Goal: Task Accomplishment & Management: Use online tool/utility

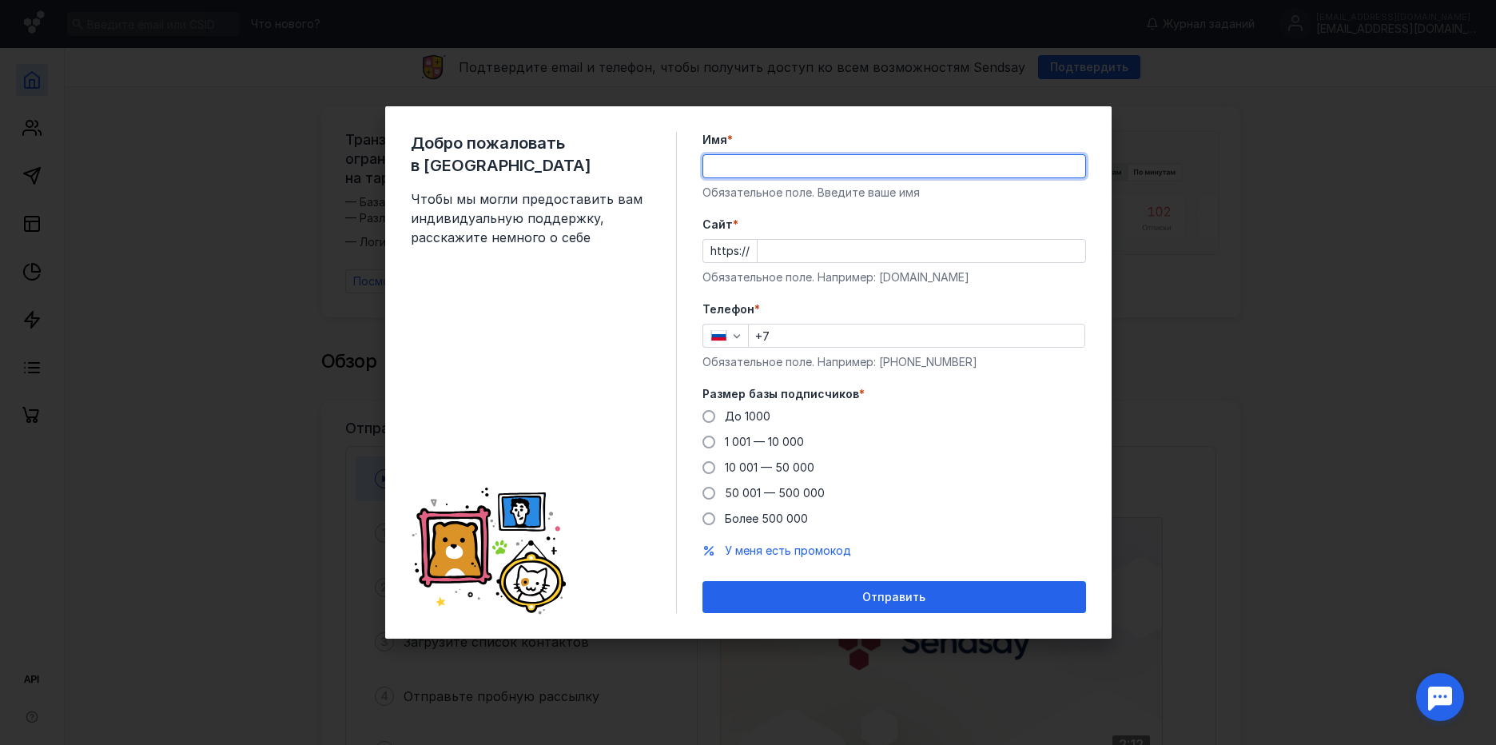
click at [951, 169] on input "Имя *" at bounding box center [894, 166] width 382 height 22
type input "F"
type input "[PERSON_NAME]"
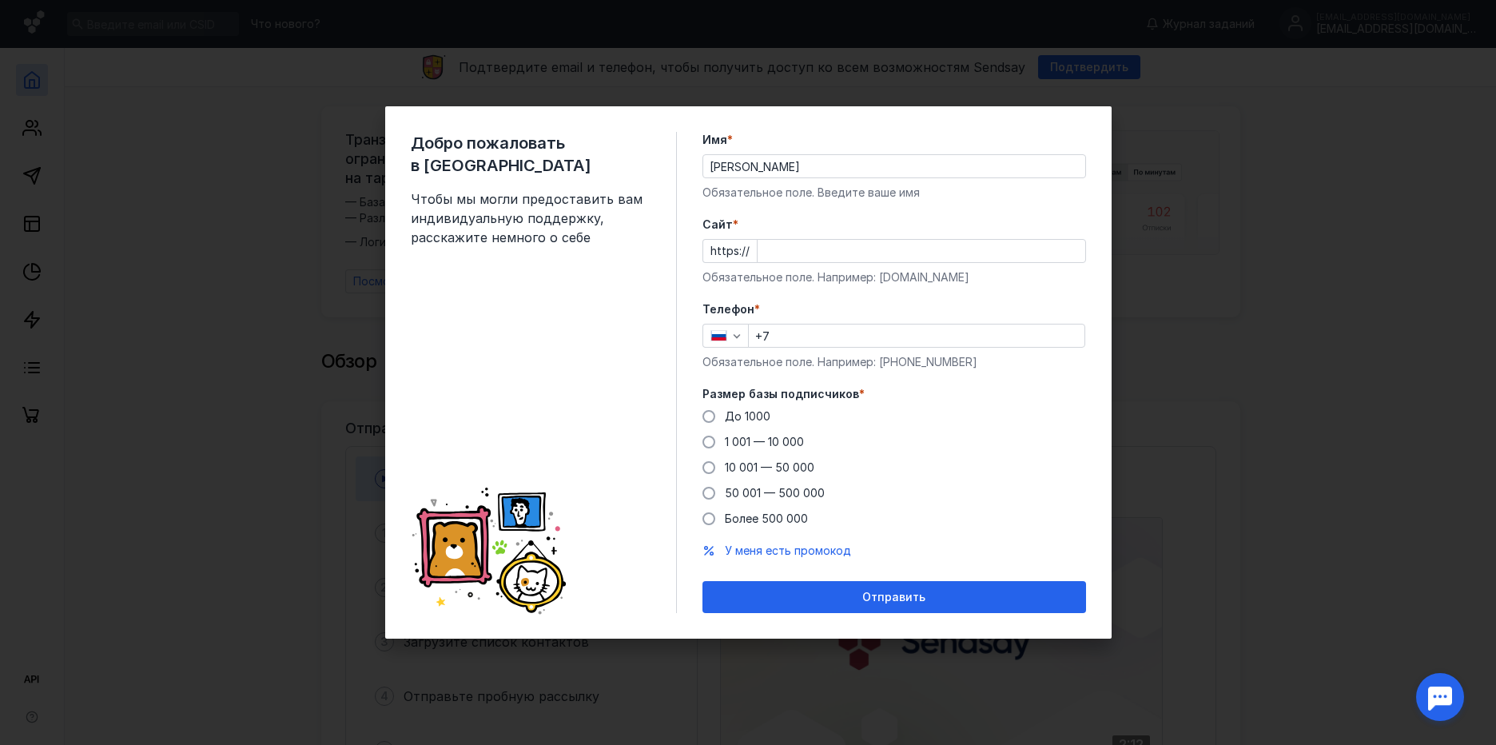
drag, startPoint x: 841, startPoint y: 228, endPoint x: 842, endPoint y: 238, distance: 10.4
click at [842, 229] on label "Cайт *" at bounding box center [894, 225] width 384 height 16
click at [842, 240] on input "Cайт *" at bounding box center [922, 251] width 328 height 22
click at [849, 249] on input "Cайт *" at bounding box center [922, 251] width 328 height 22
paste input "[DOMAIN_NAME][URL]"
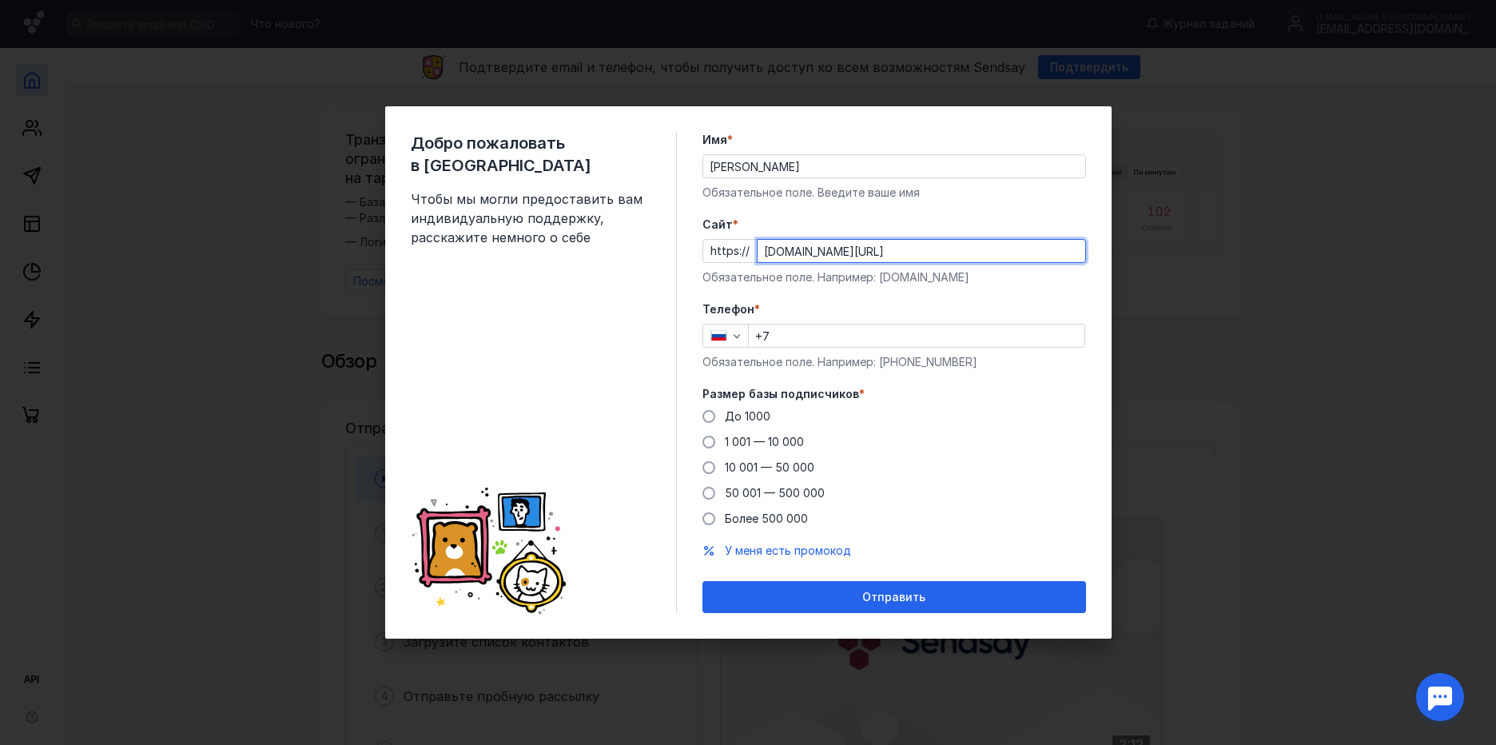
type input "[DOMAIN_NAME][URL]"
click at [827, 347] on div "+7" at bounding box center [916, 336] width 337 height 24
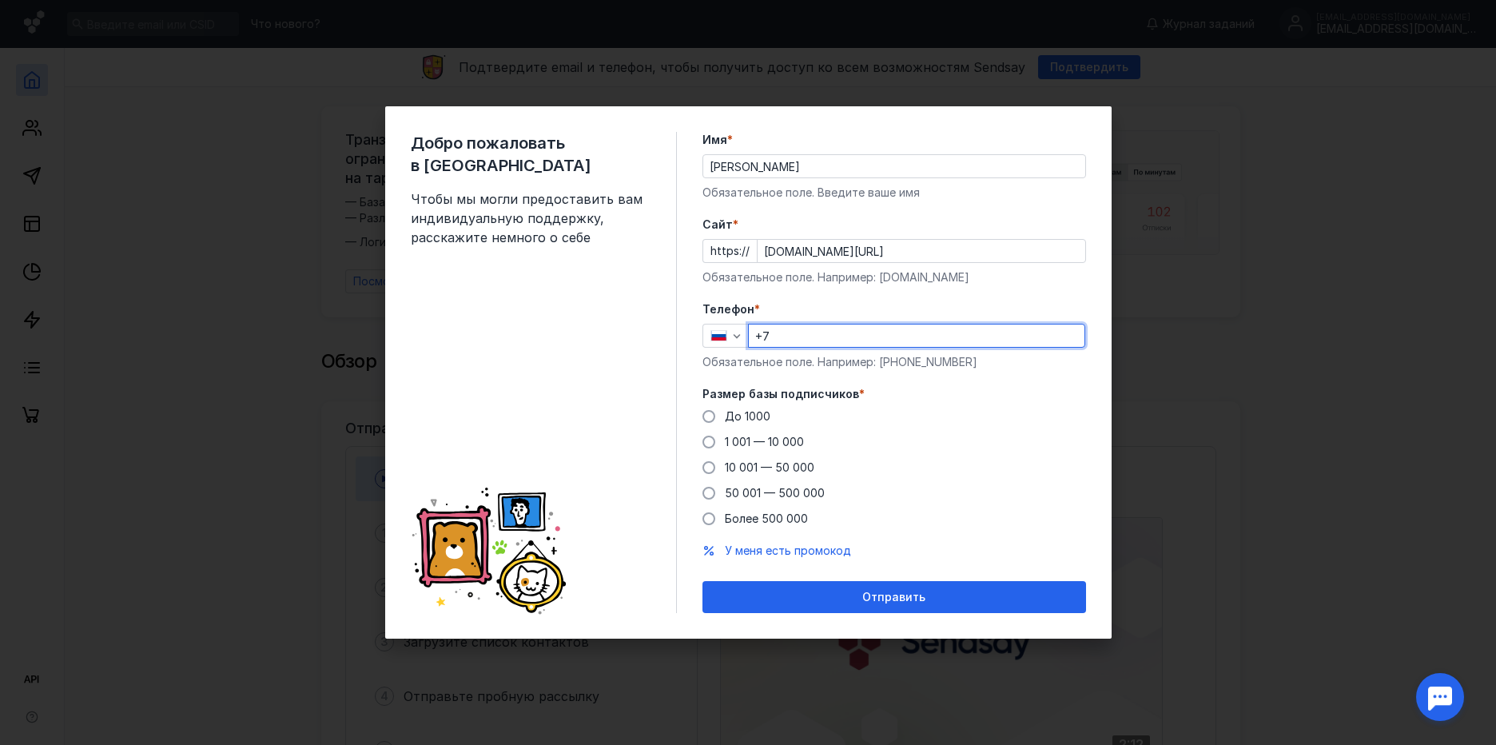
click at [818, 332] on input "+7" at bounding box center [917, 335] width 336 height 22
type input "[PHONE_NUMBER]"
click at [1009, 286] on form "Имя * [PERSON_NAME] Обязательное поле. Введите ваше имя [PERSON_NAME] * https:/…" at bounding box center [894, 372] width 384 height 481
drag, startPoint x: 1112, startPoint y: 341, endPoint x: 765, endPoint y: 422, distance: 356.1
click at [765, 422] on span "До 1000" at bounding box center [748, 416] width 46 height 14
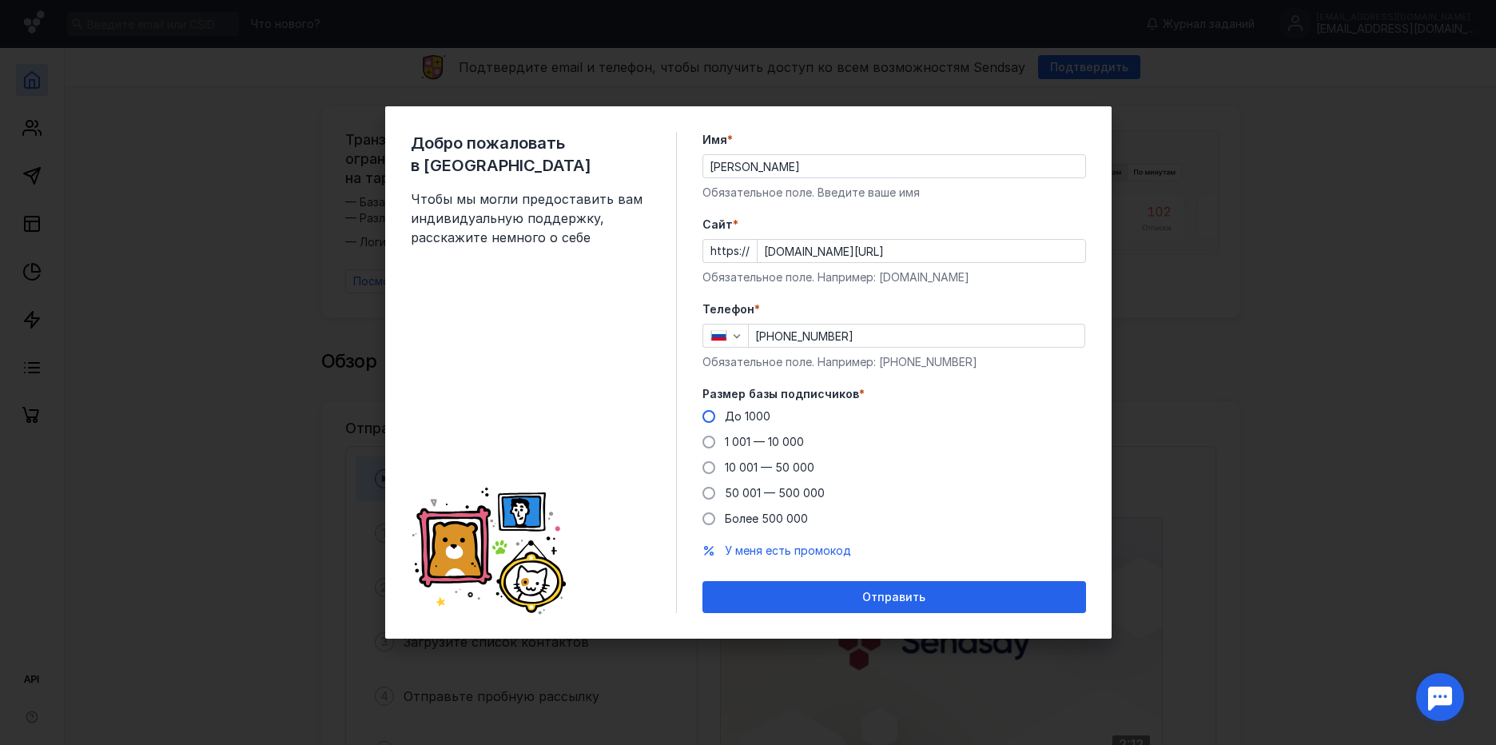
click at [0, 0] on input "До 1000" at bounding box center [0, 0] width 0 height 0
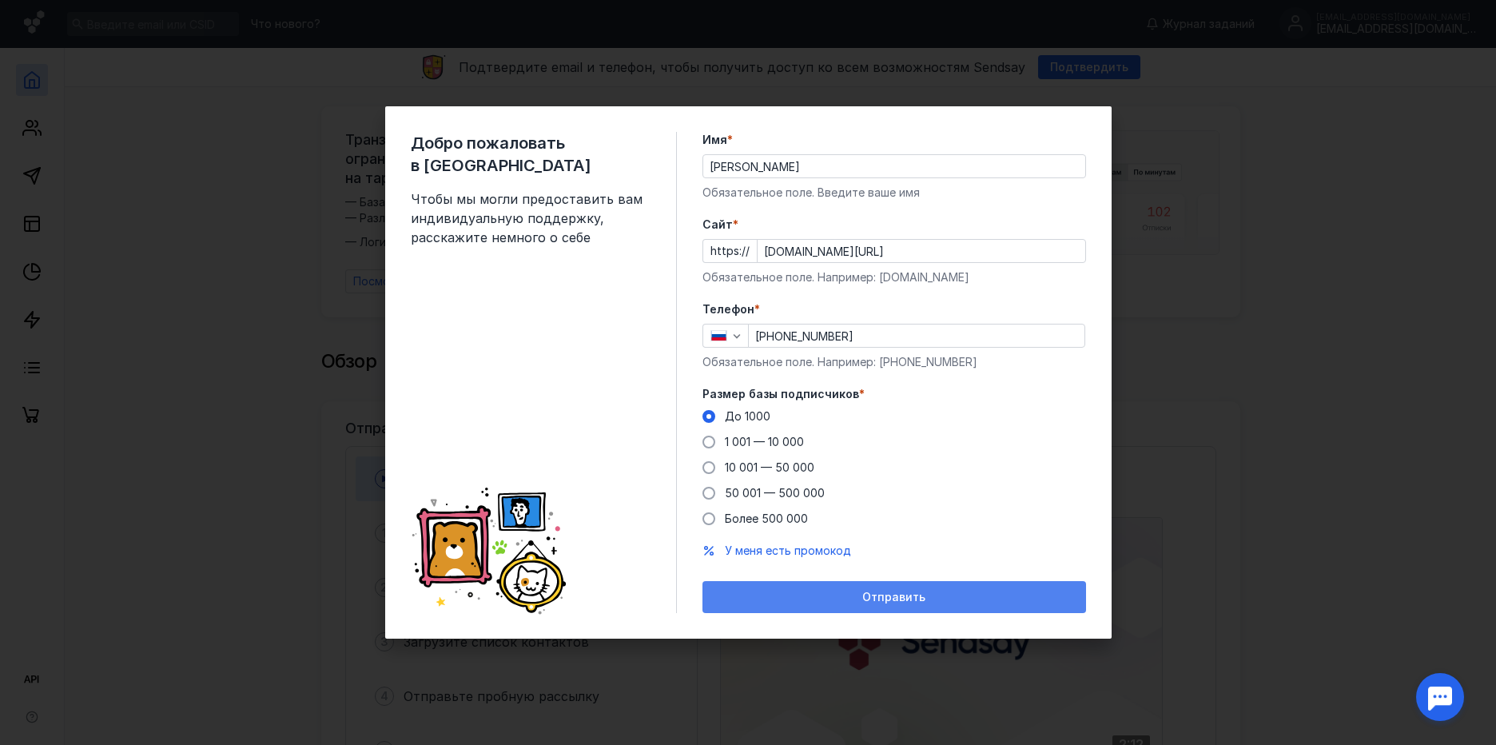
click at [869, 598] on span "Отправить" at bounding box center [893, 598] width 63 height 14
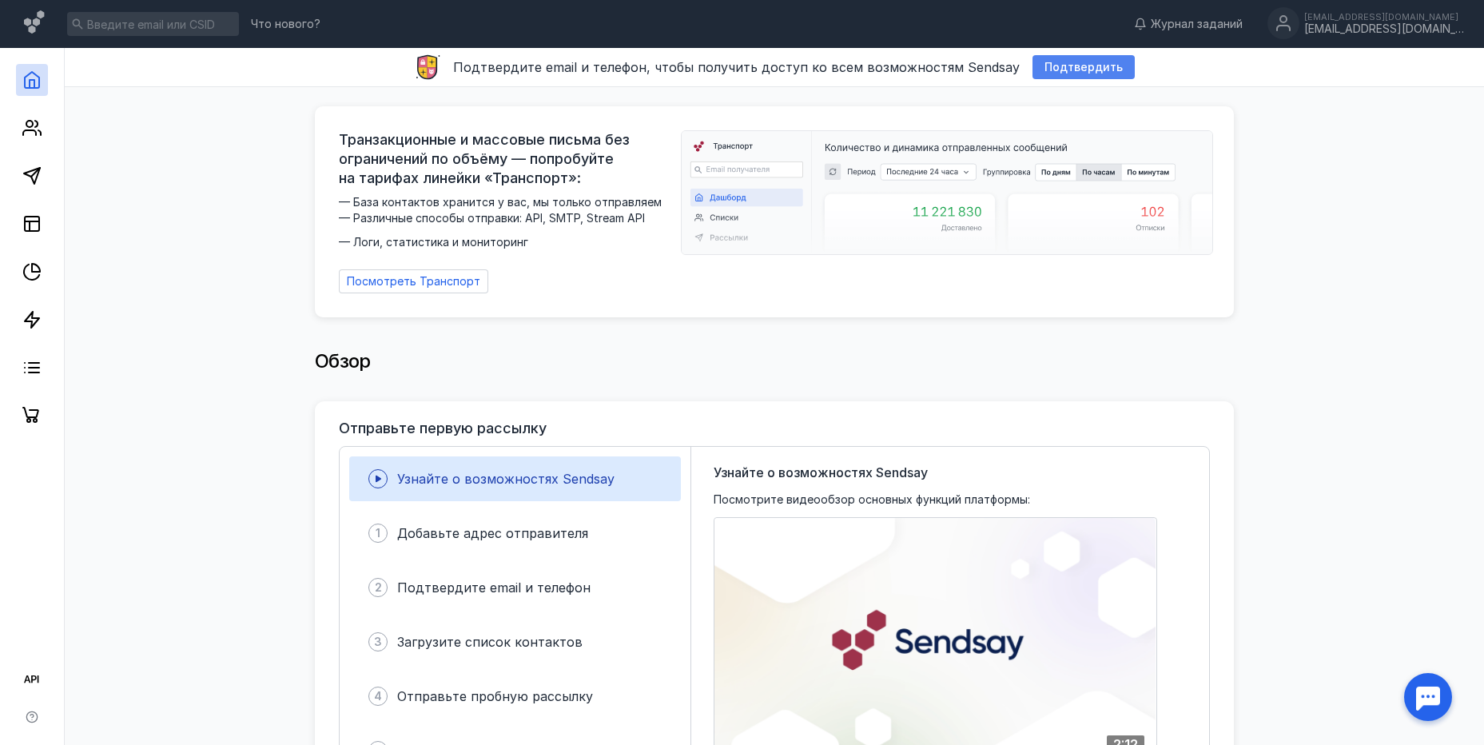
click at [1116, 63] on div "Подтвердить" at bounding box center [1083, 68] width 94 height 14
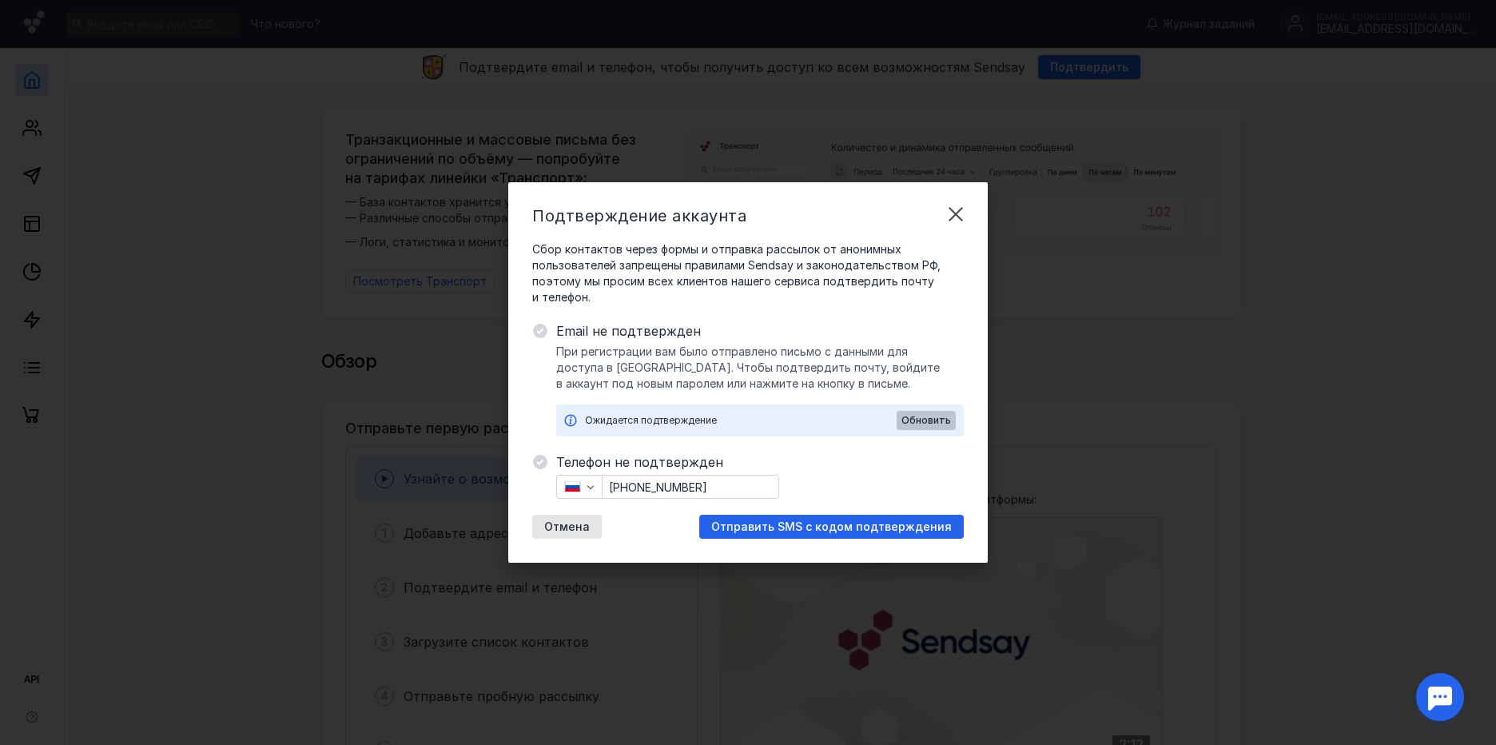
click at [904, 424] on div "Обновить" at bounding box center [926, 420] width 54 height 11
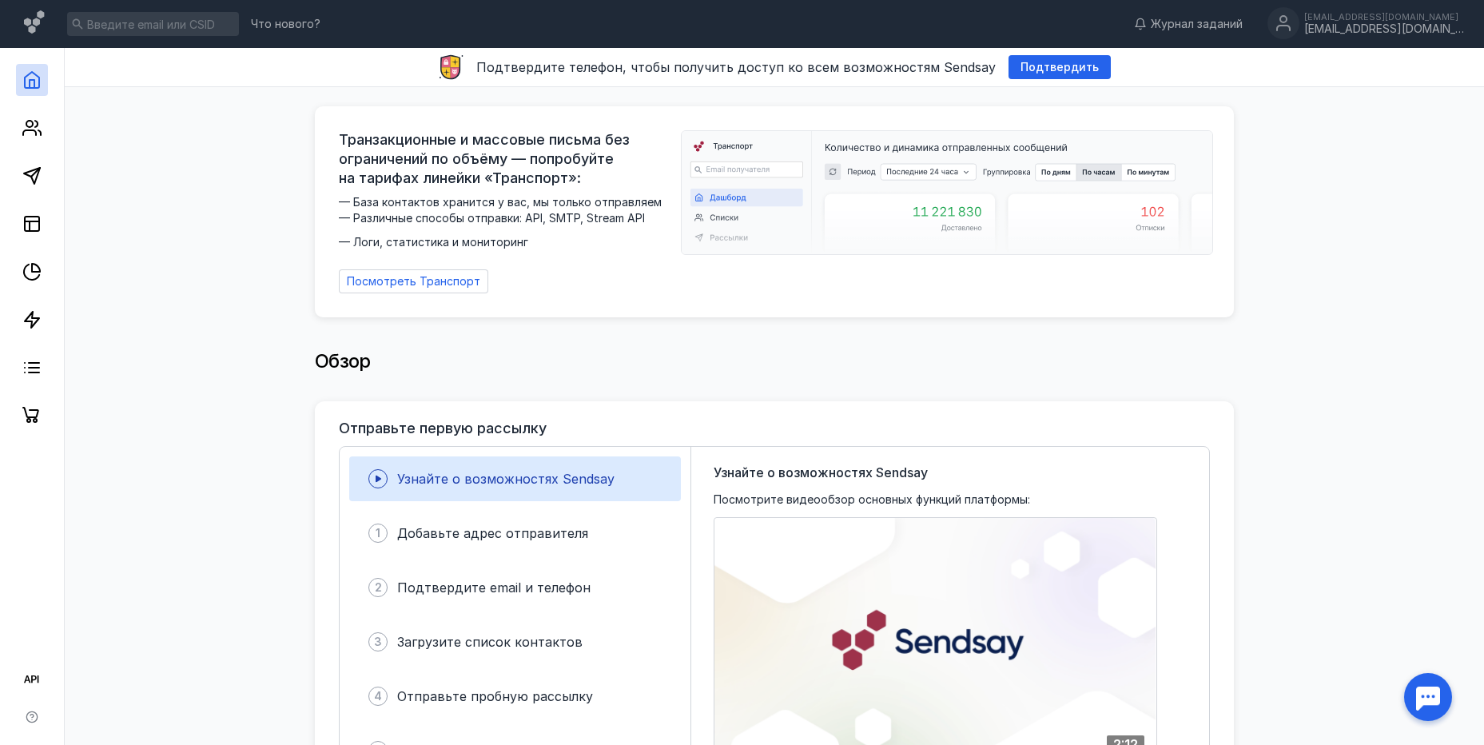
click at [7, 164] on div at bounding box center [32, 240] width 64 height 384
click at [35, 219] on icon at bounding box center [31, 223] width 19 height 19
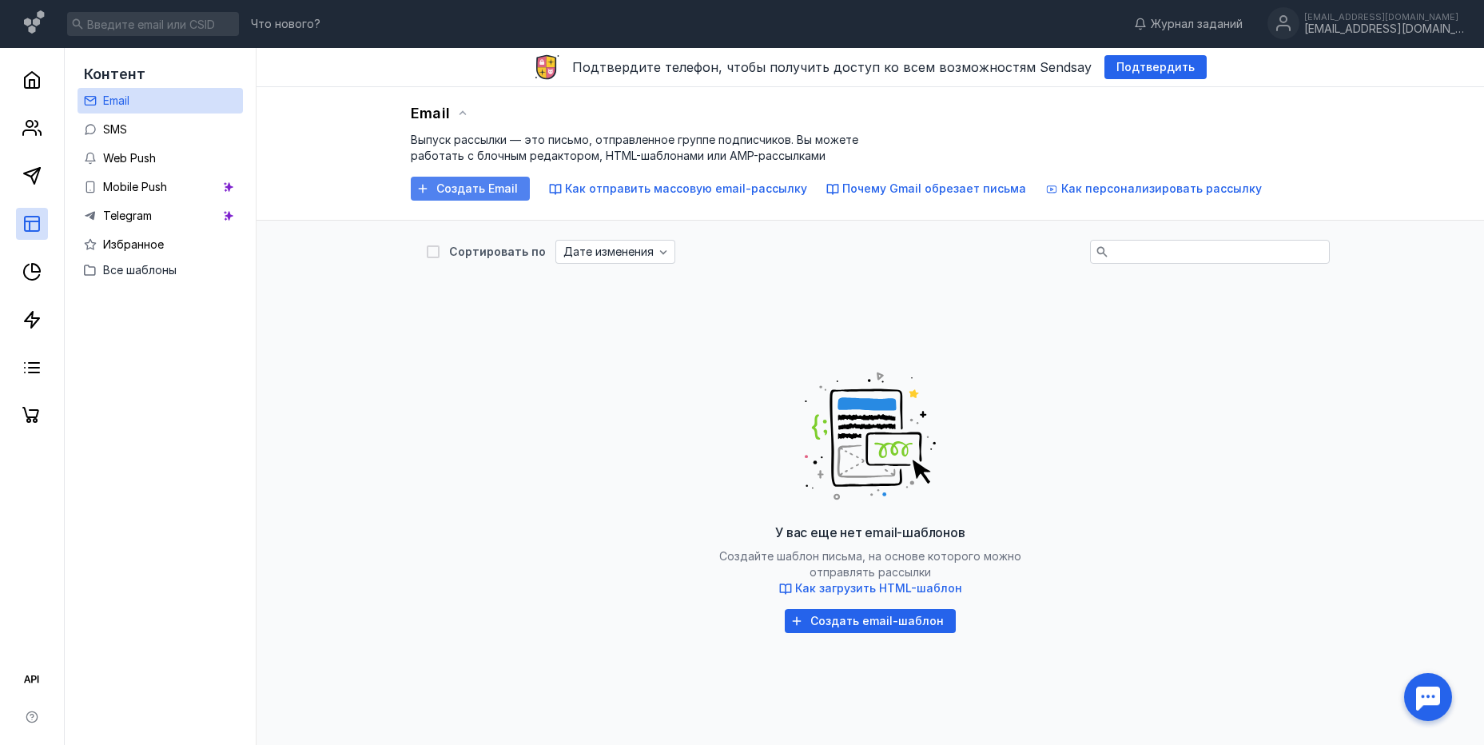
click at [448, 186] on span "Создать Email" at bounding box center [477, 189] width 82 height 14
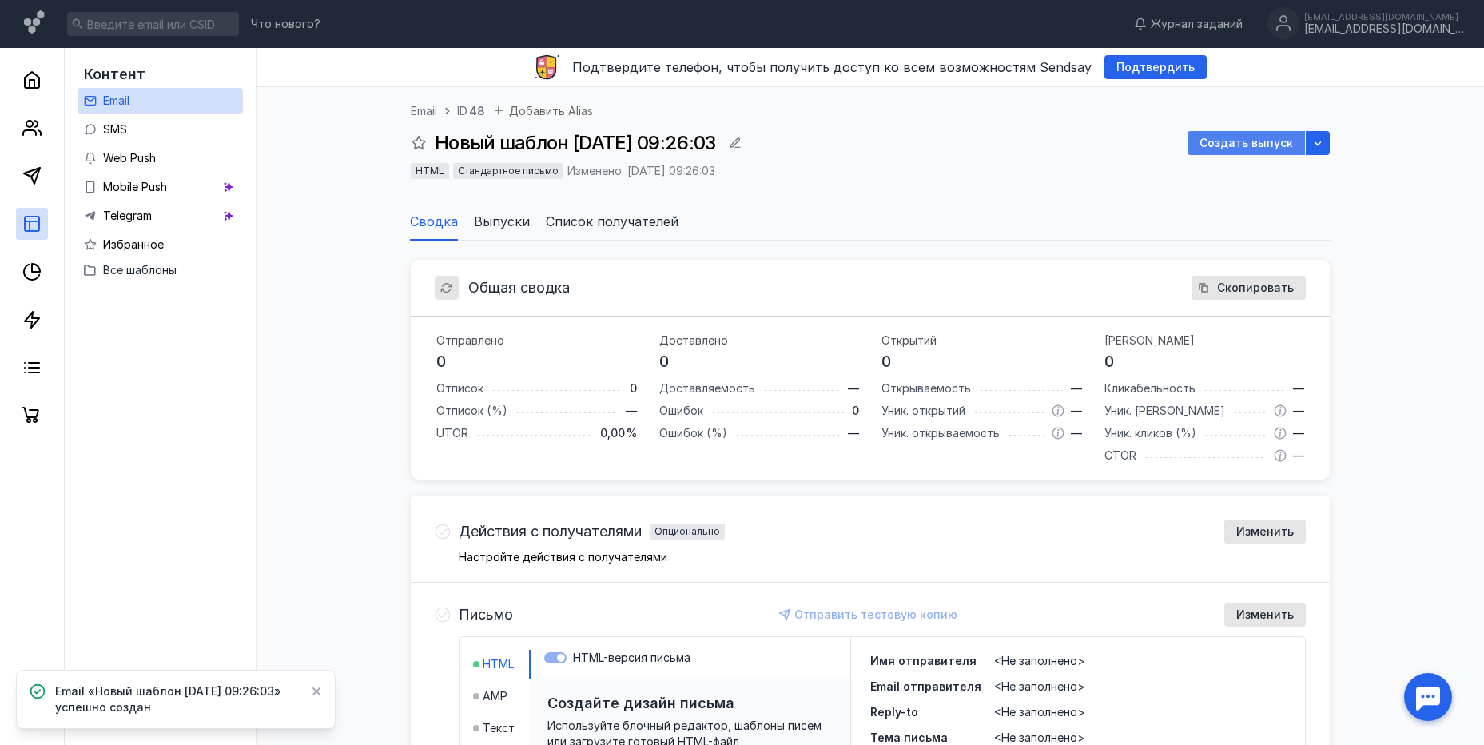
click at [1212, 140] on span "Создать выпуск" at bounding box center [1246, 144] width 93 height 14
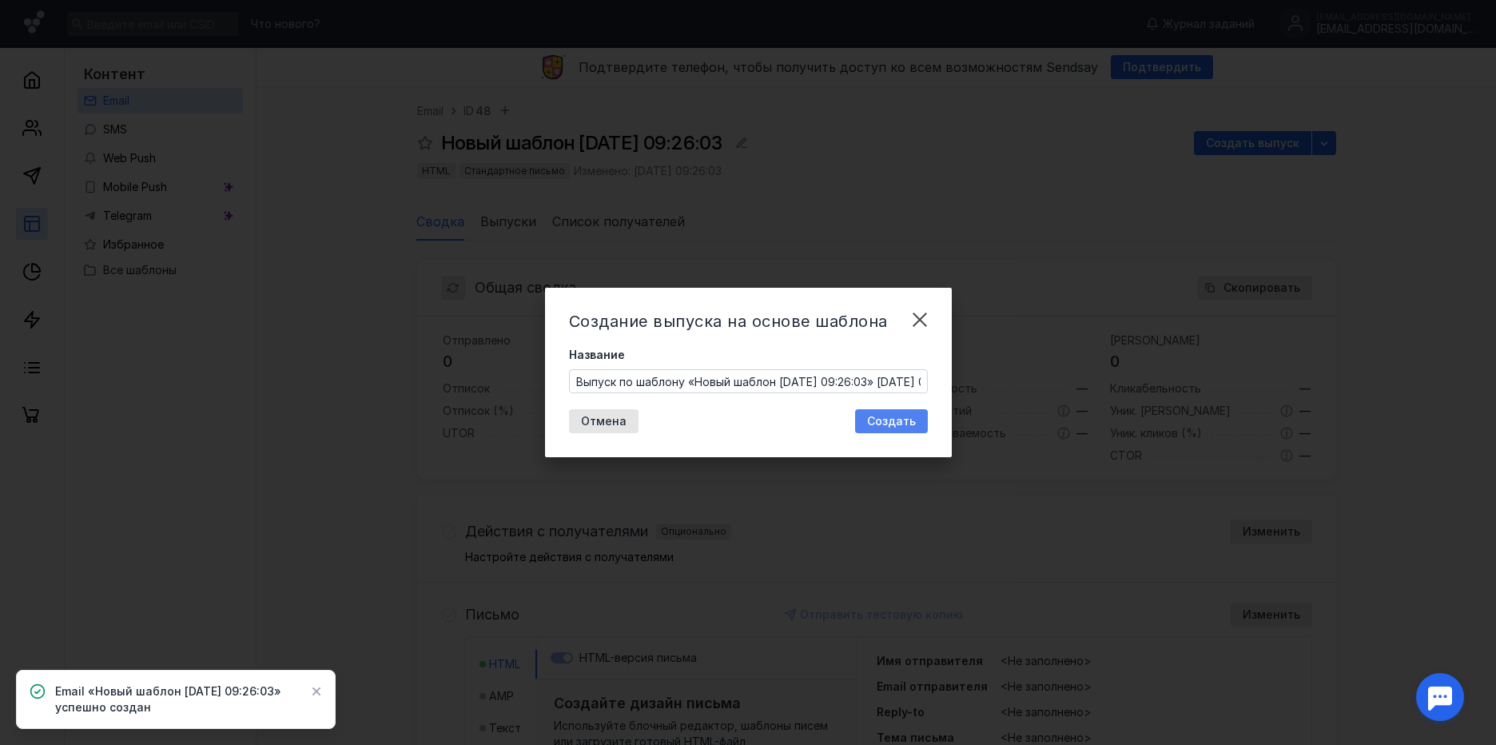
click at [899, 415] on span "Создать" at bounding box center [891, 422] width 49 height 14
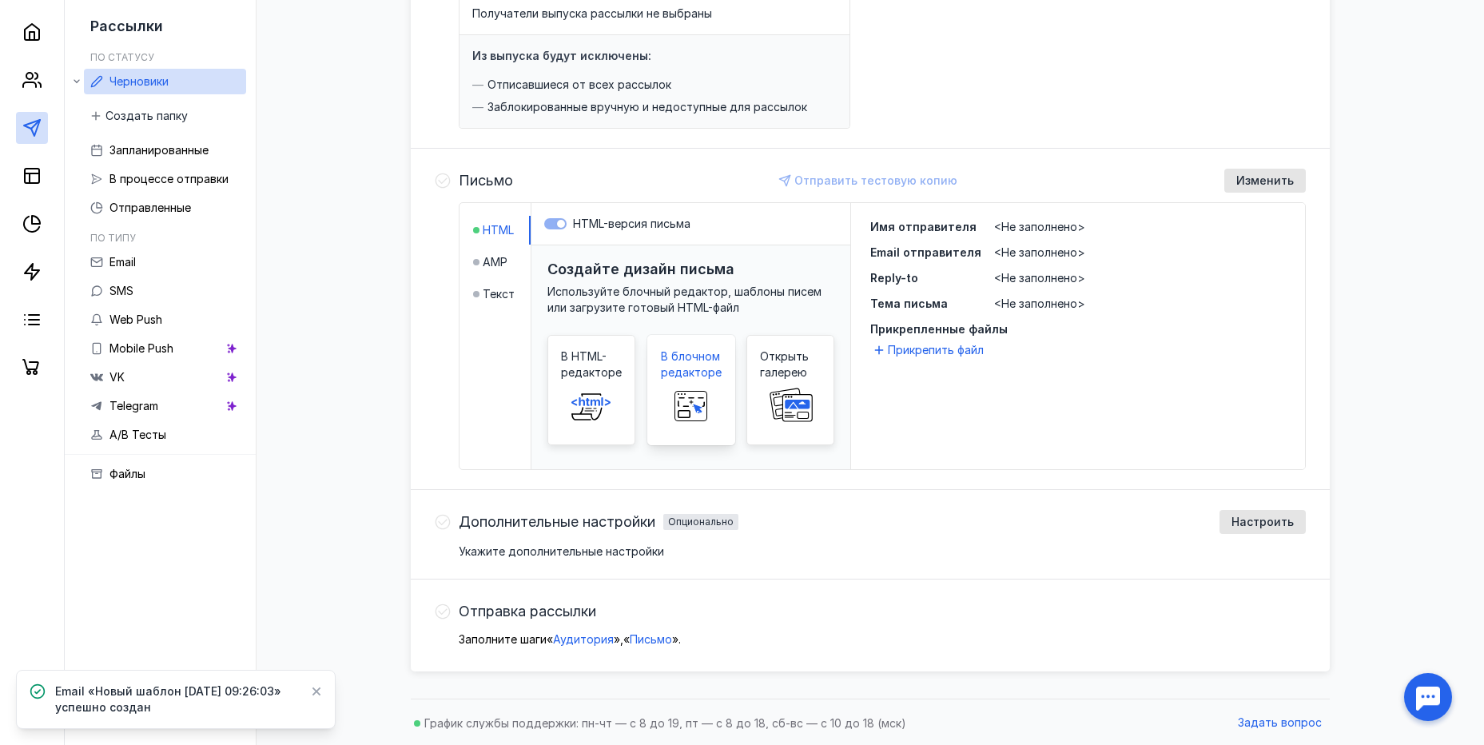
scroll to position [253, 0]
drag, startPoint x: 605, startPoint y: 384, endPoint x: 681, endPoint y: 376, distance: 76.4
click at [677, 378] on div "В HTML-редакторе В блочном редакторе Открыть галерею" at bounding box center [690, 388] width 287 height 110
click at [694, 371] on span "В блочном редакторе" at bounding box center [691, 363] width 61 height 32
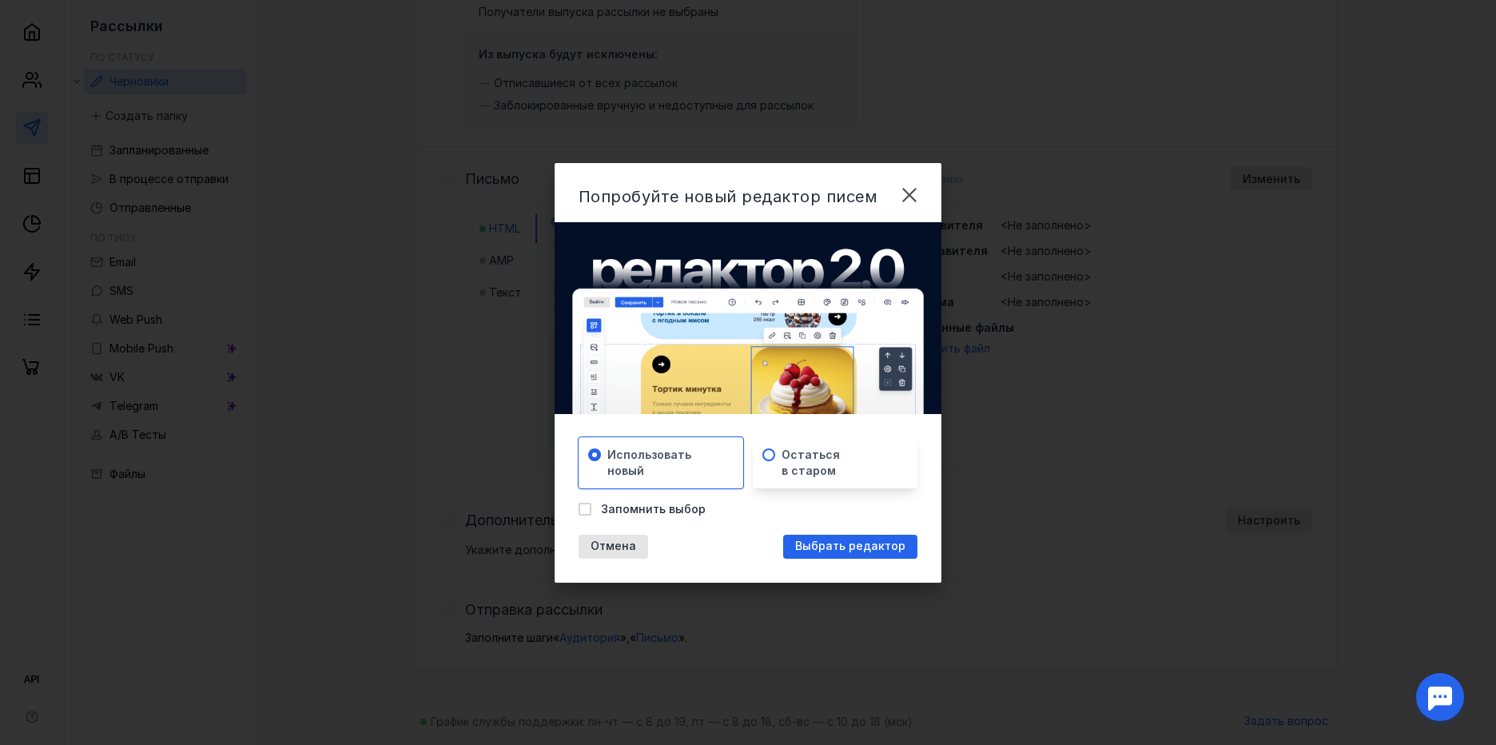
click at [810, 463] on span "Остаться в старом" at bounding box center [811, 463] width 58 height 32
click at [664, 465] on span "Использовать новый" at bounding box center [649, 463] width 84 height 32
click at [831, 550] on span "Выбрать редактор" at bounding box center [850, 546] width 110 height 14
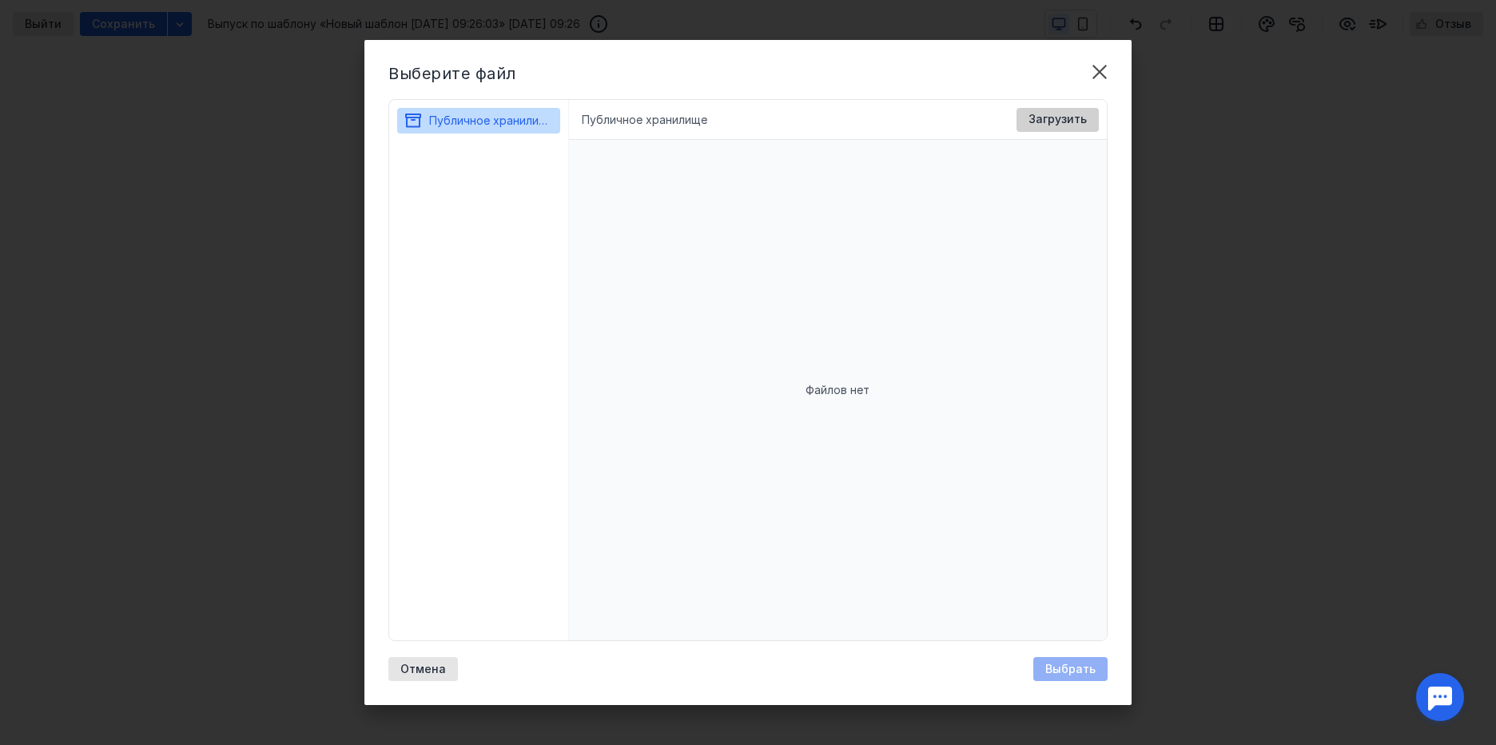
click at [1061, 121] on span "Загрузить" at bounding box center [1057, 120] width 58 height 14
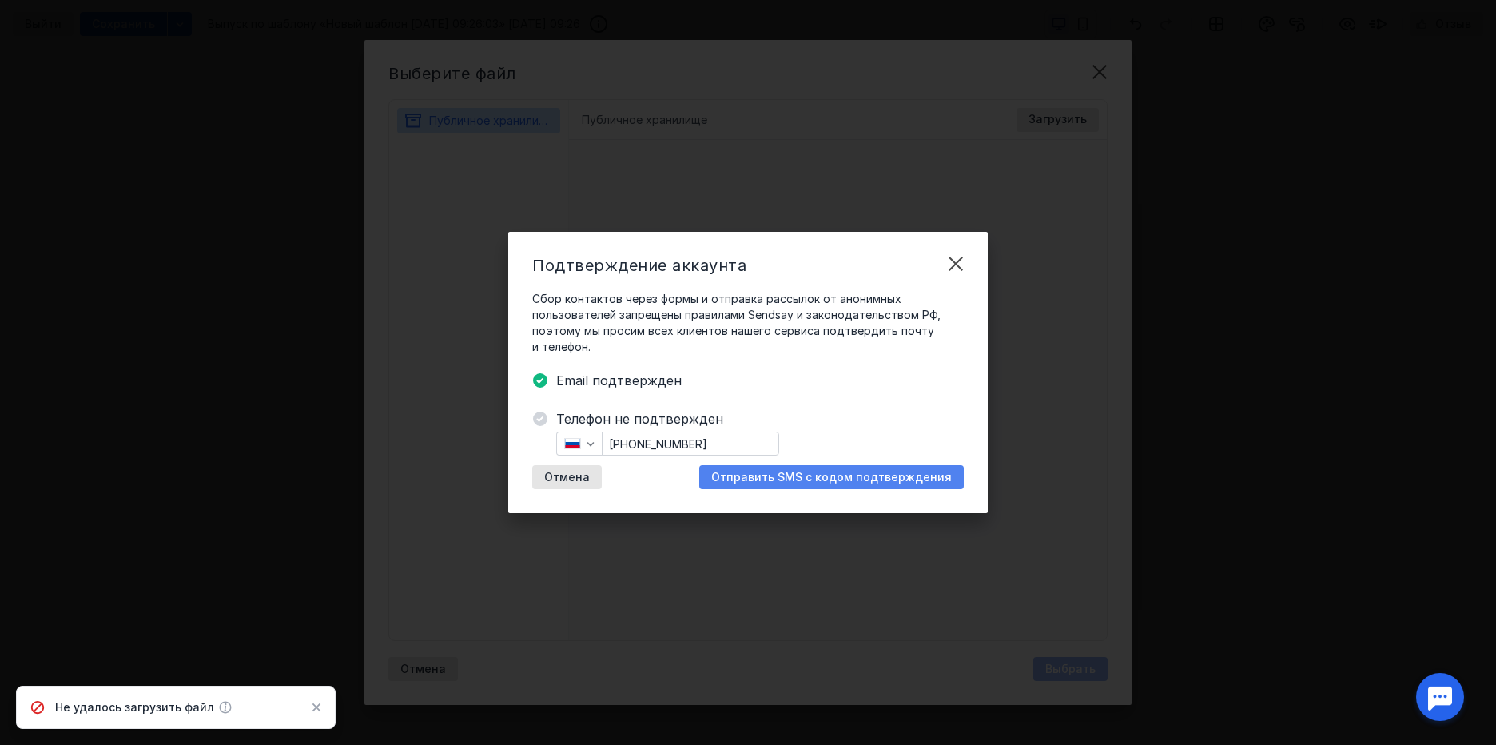
click at [756, 469] on div "Отправить SMS с кодом подтверждения" at bounding box center [831, 477] width 265 height 24
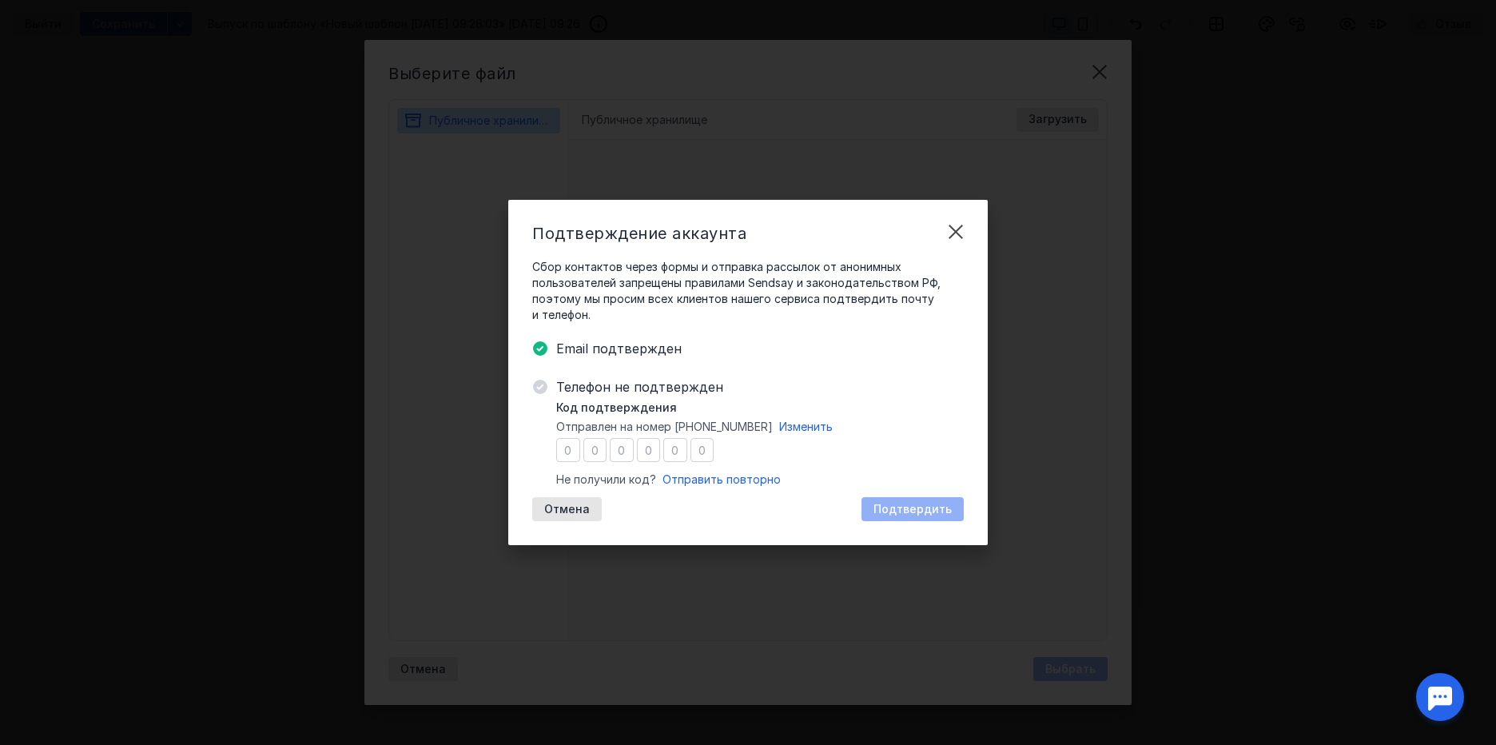
type input "5"
type input "1"
type input "3"
type input "5"
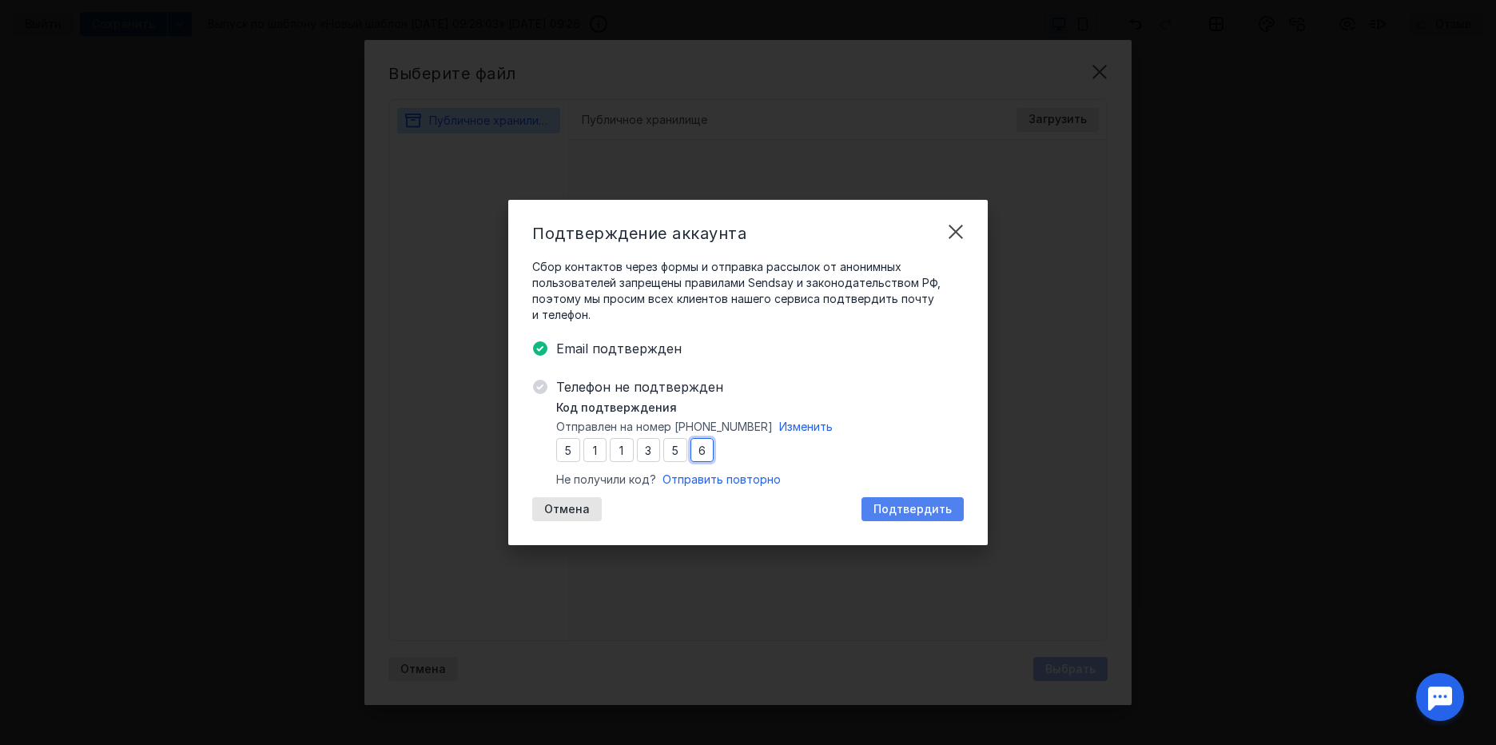
type input "6"
click at [944, 503] on span "Подтвердить" at bounding box center [912, 510] width 78 height 14
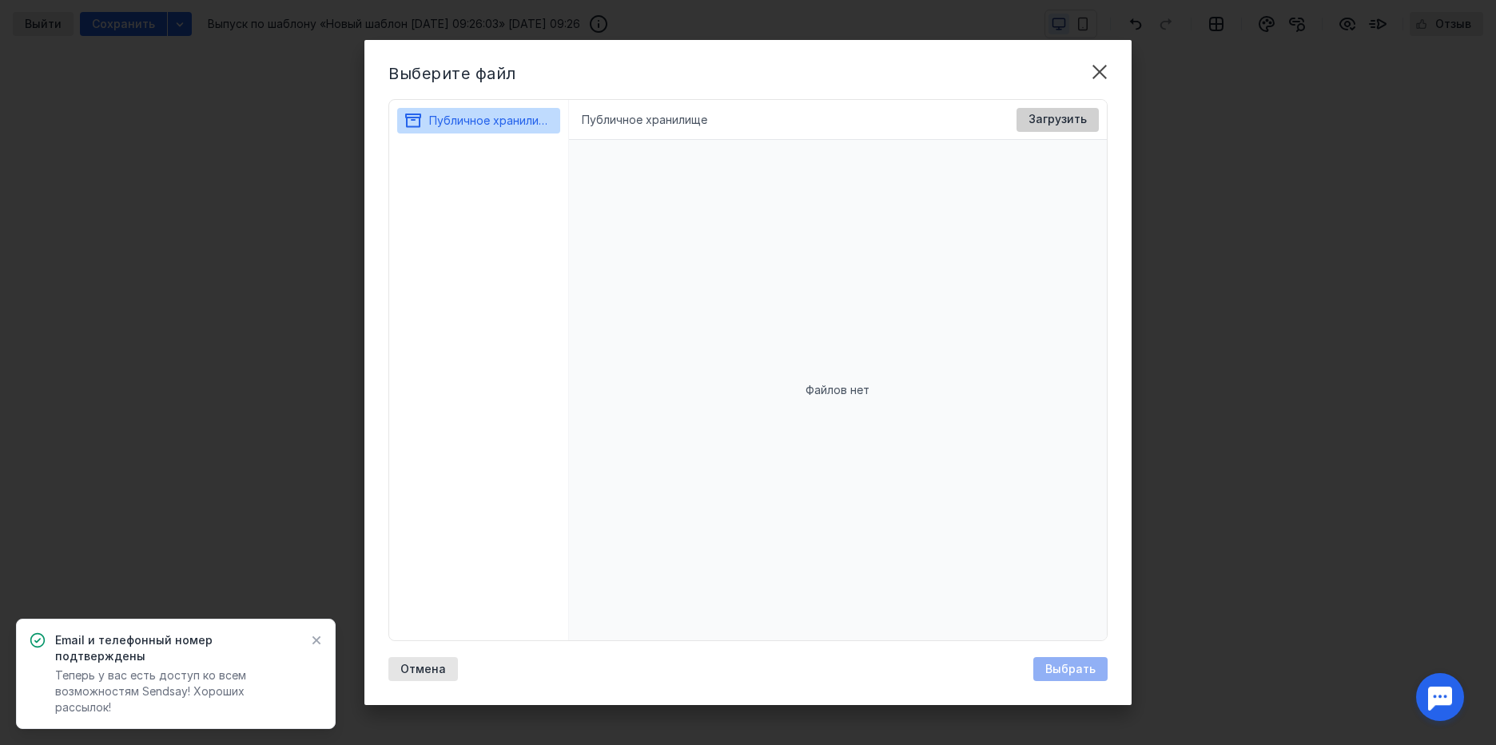
click at [1051, 125] on span "Загрузить" at bounding box center [1057, 120] width 58 height 14
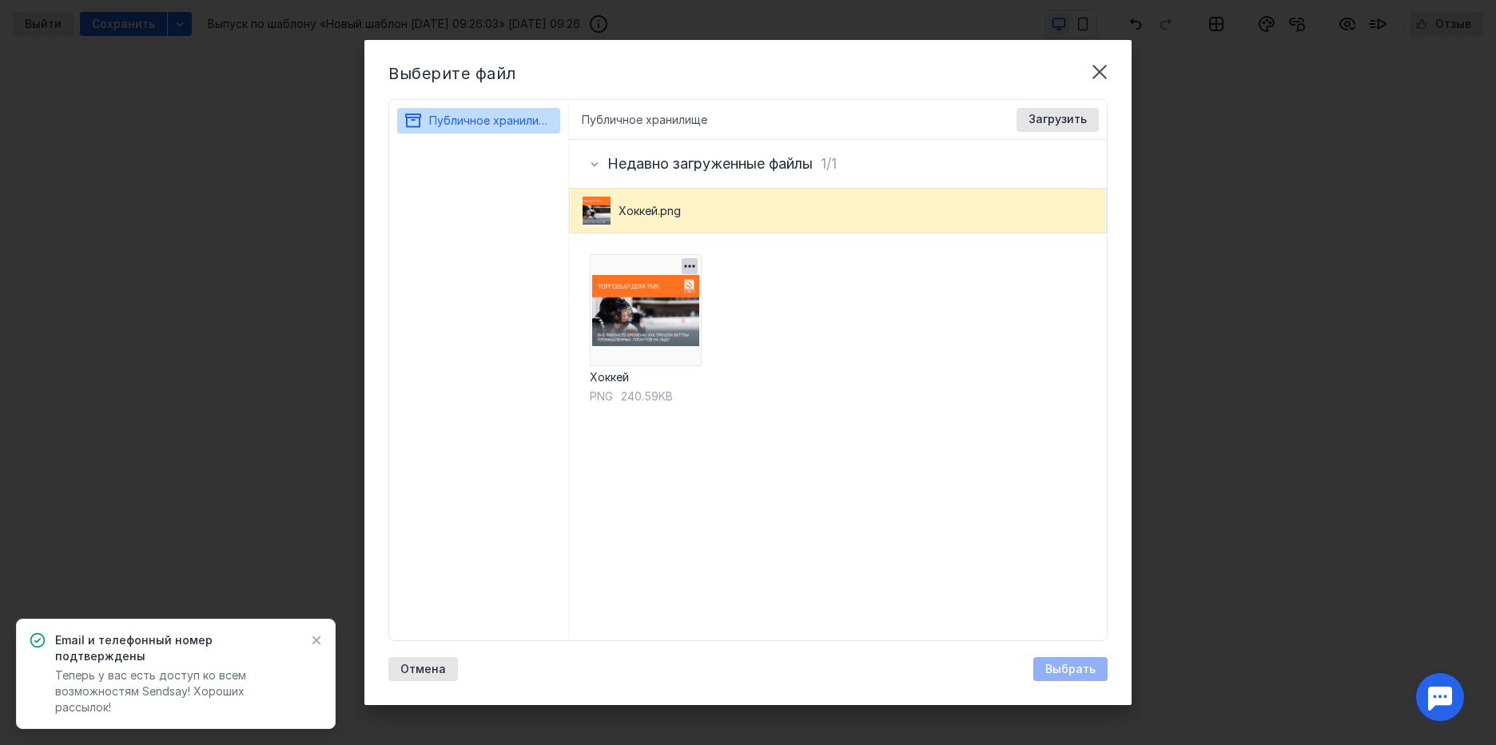
click at [658, 305] on img at bounding box center [646, 310] width 112 height 112
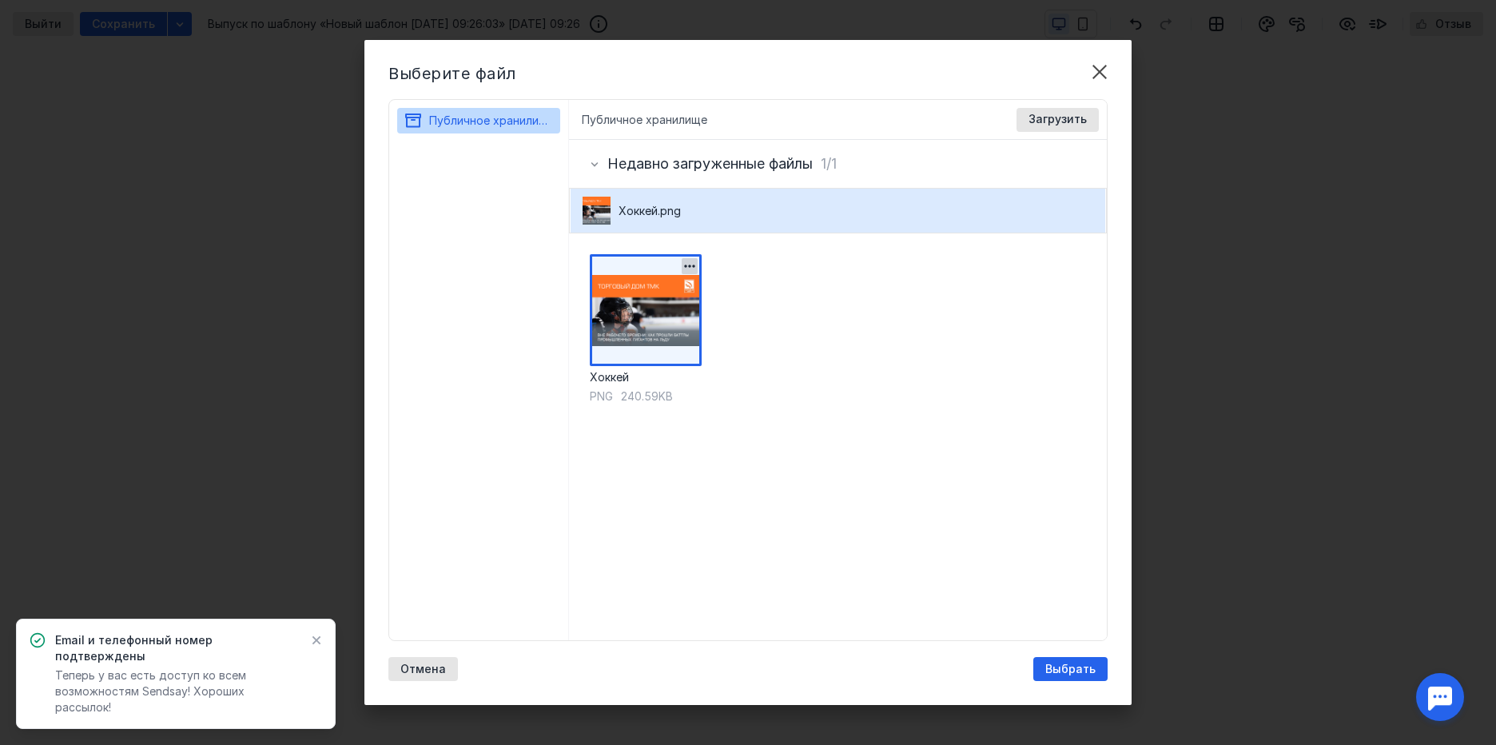
click at [658, 305] on img at bounding box center [646, 310] width 112 height 112
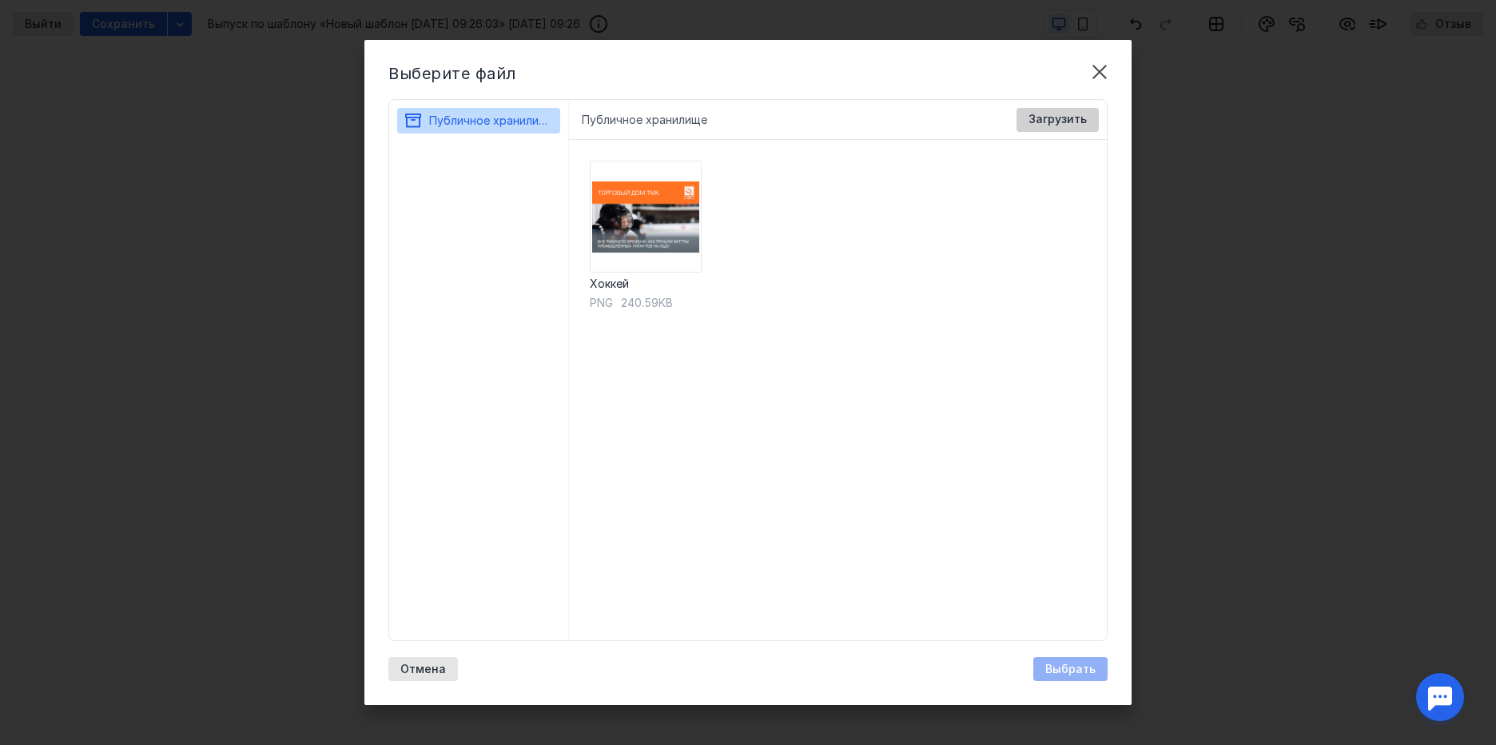
click at [1058, 120] on span "Загрузить" at bounding box center [1057, 120] width 58 height 14
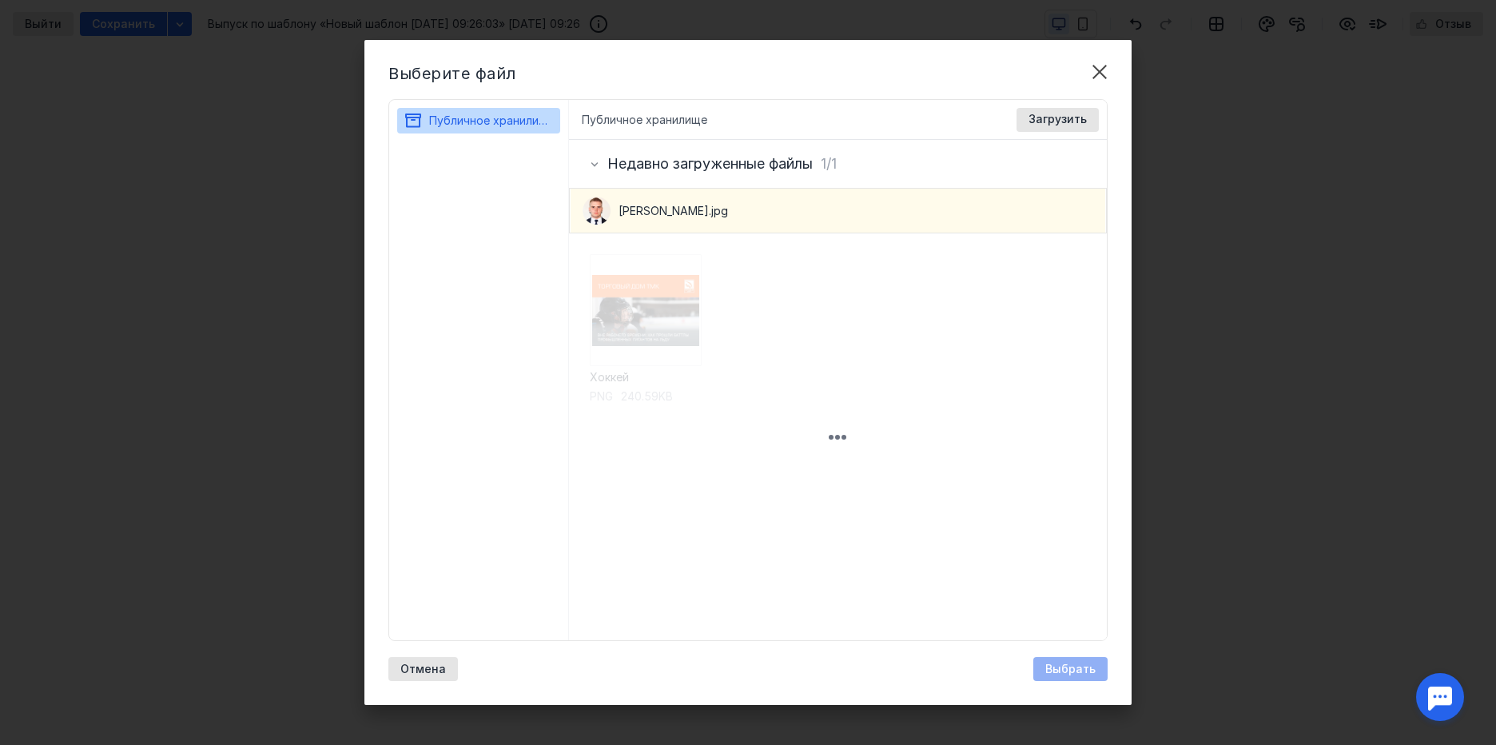
click at [653, 209] on span "[PERSON_NAME].jpg" at bounding box center [673, 211] width 109 height 16
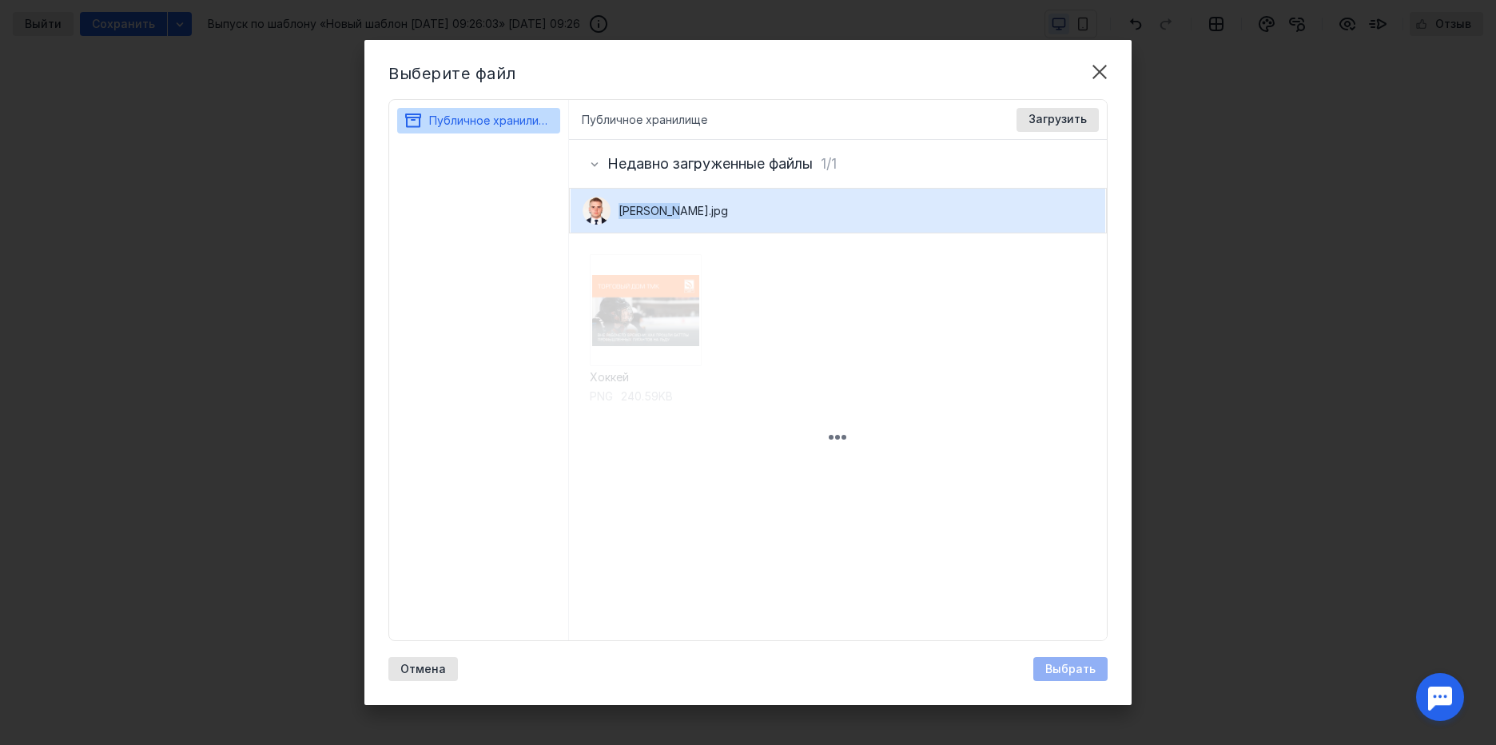
click at [653, 209] on span "[PERSON_NAME].jpg" at bounding box center [673, 211] width 109 height 16
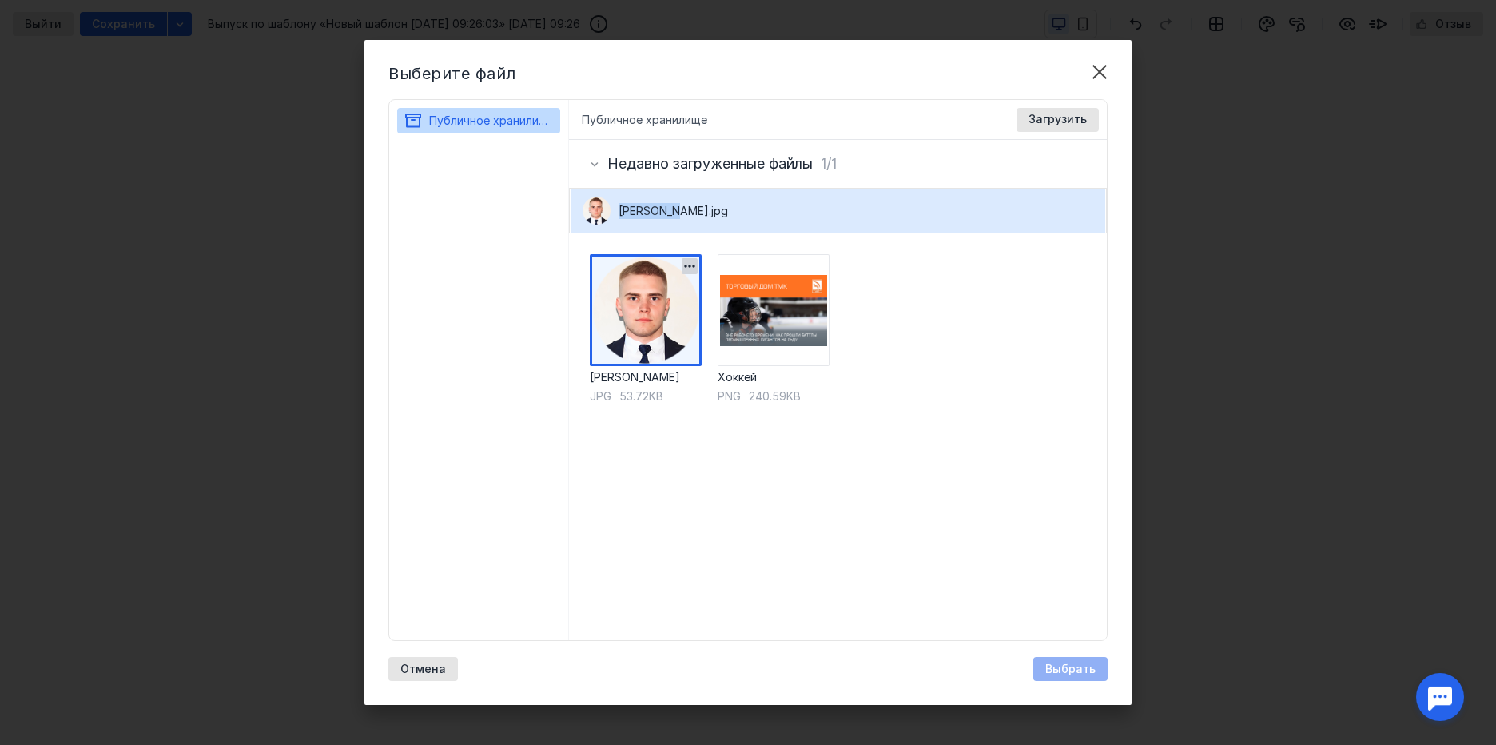
click at [626, 300] on img at bounding box center [646, 310] width 112 height 112
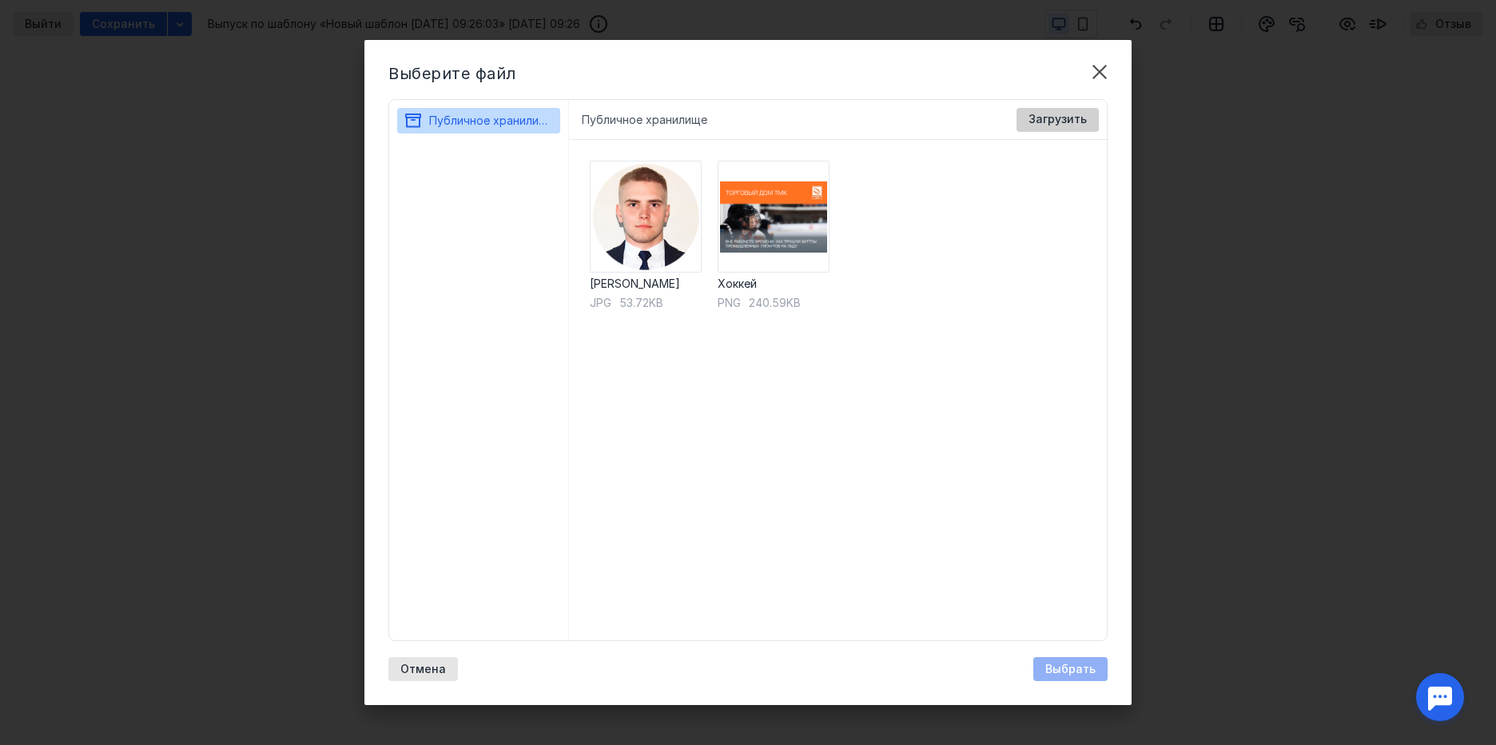
click at [1043, 109] on div "Загрузить" at bounding box center [1058, 120] width 82 height 24
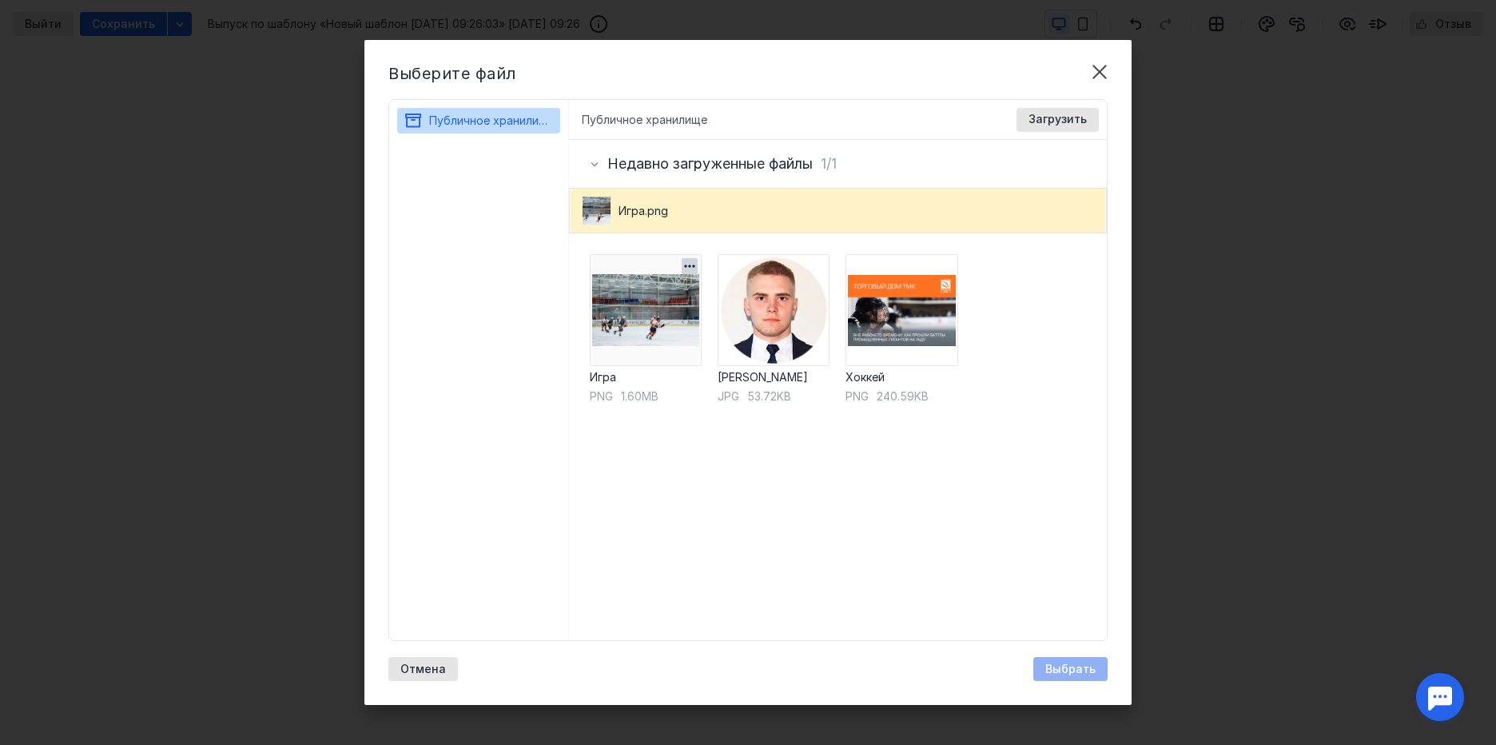
click at [652, 324] on img at bounding box center [646, 310] width 112 height 112
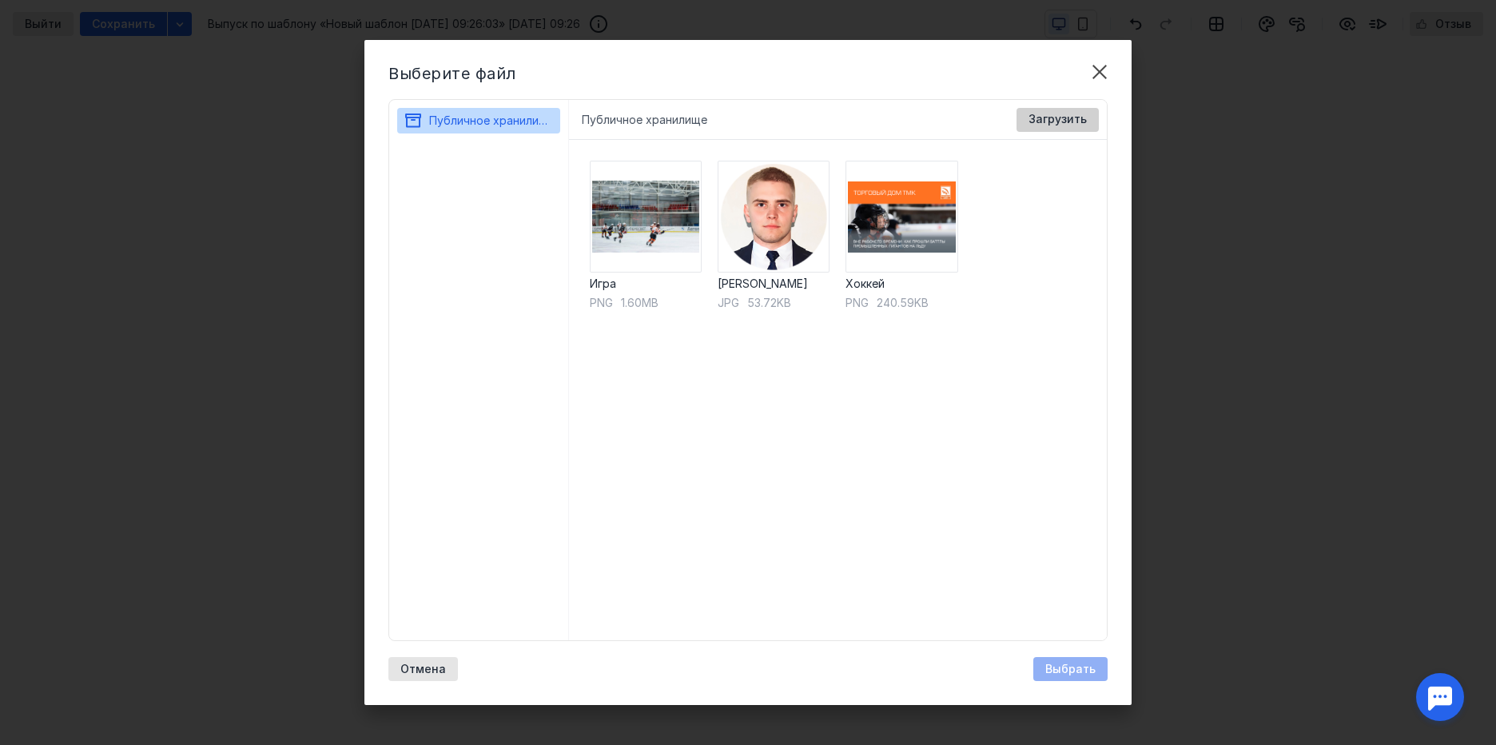
click at [1027, 130] on div "Загрузить" at bounding box center [1058, 120] width 82 height 24
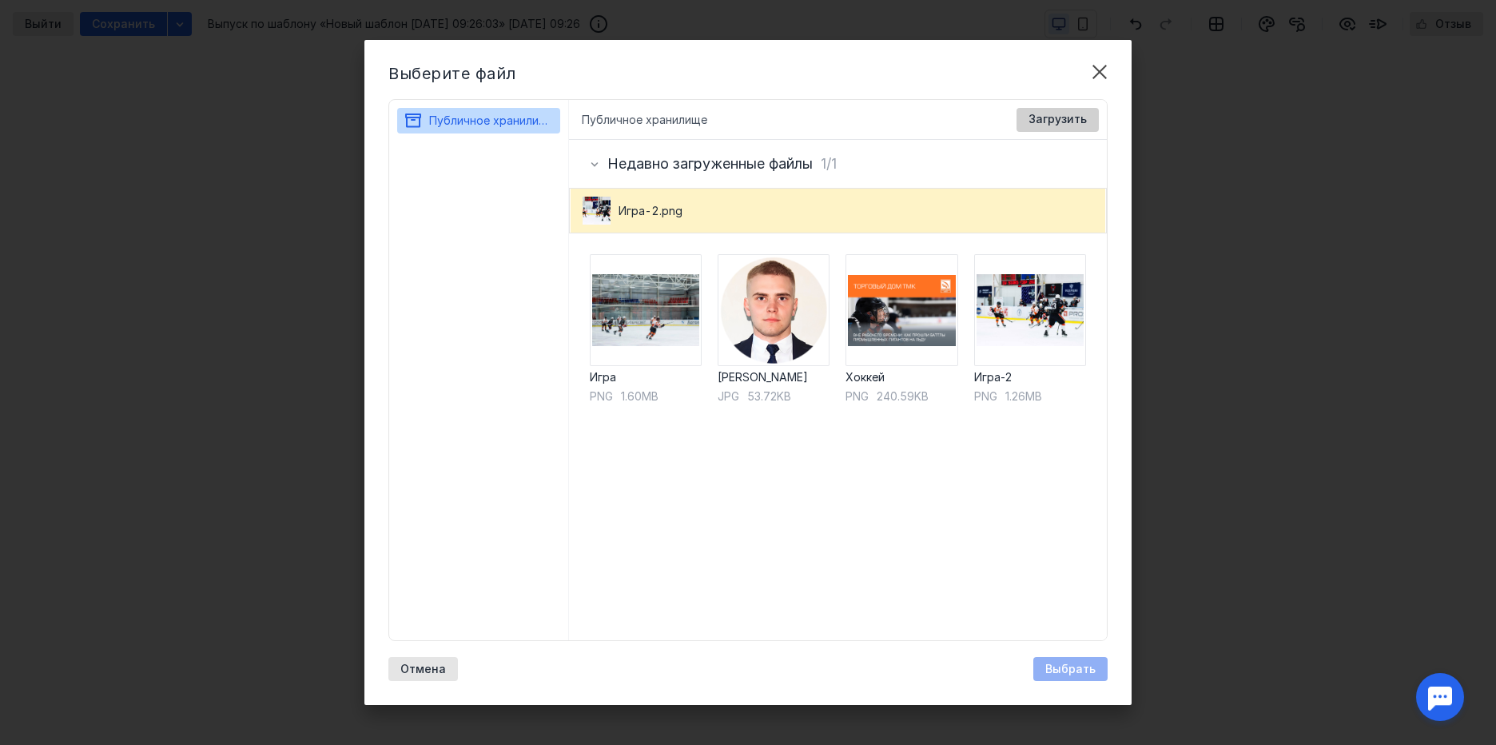
click at [1036, 123] on span "Загрузить" at bounding box center [1057, 120] width 58 height 14
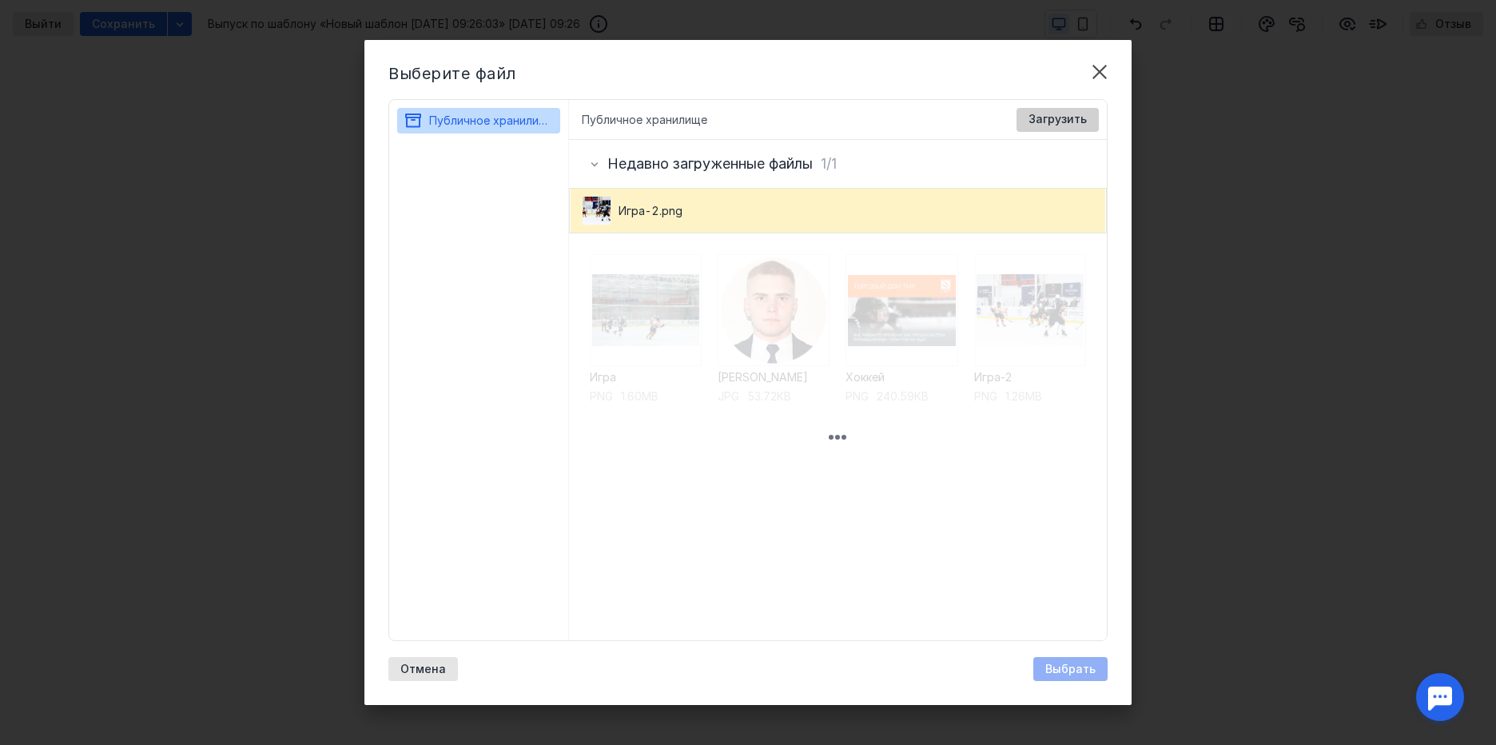
click at [1050, 125] on span "Загрузить" at bounding box center [1057, 120] width 58 height 14
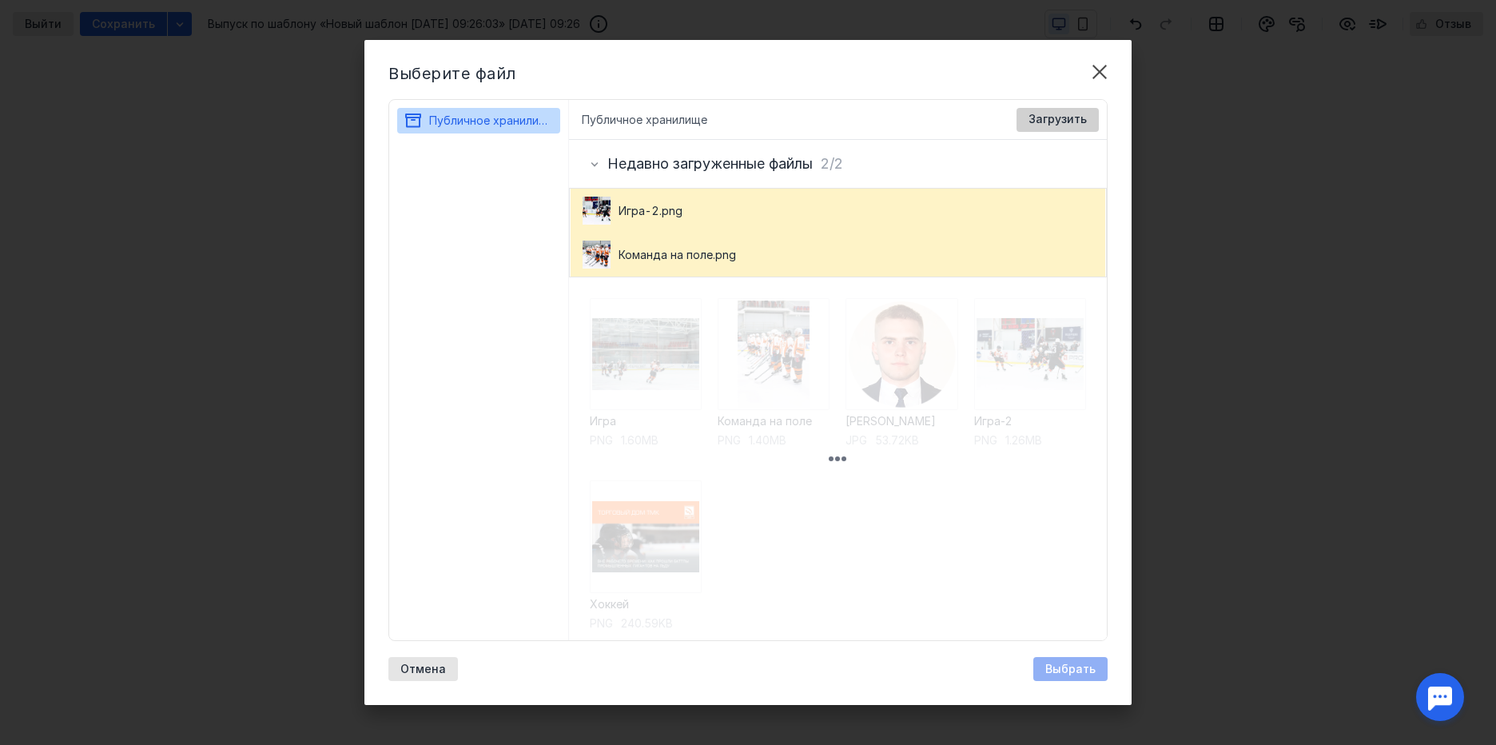
click at [1063, 129] on div "Загрузить" at bounding box center [1058, 120] width 82 height 24
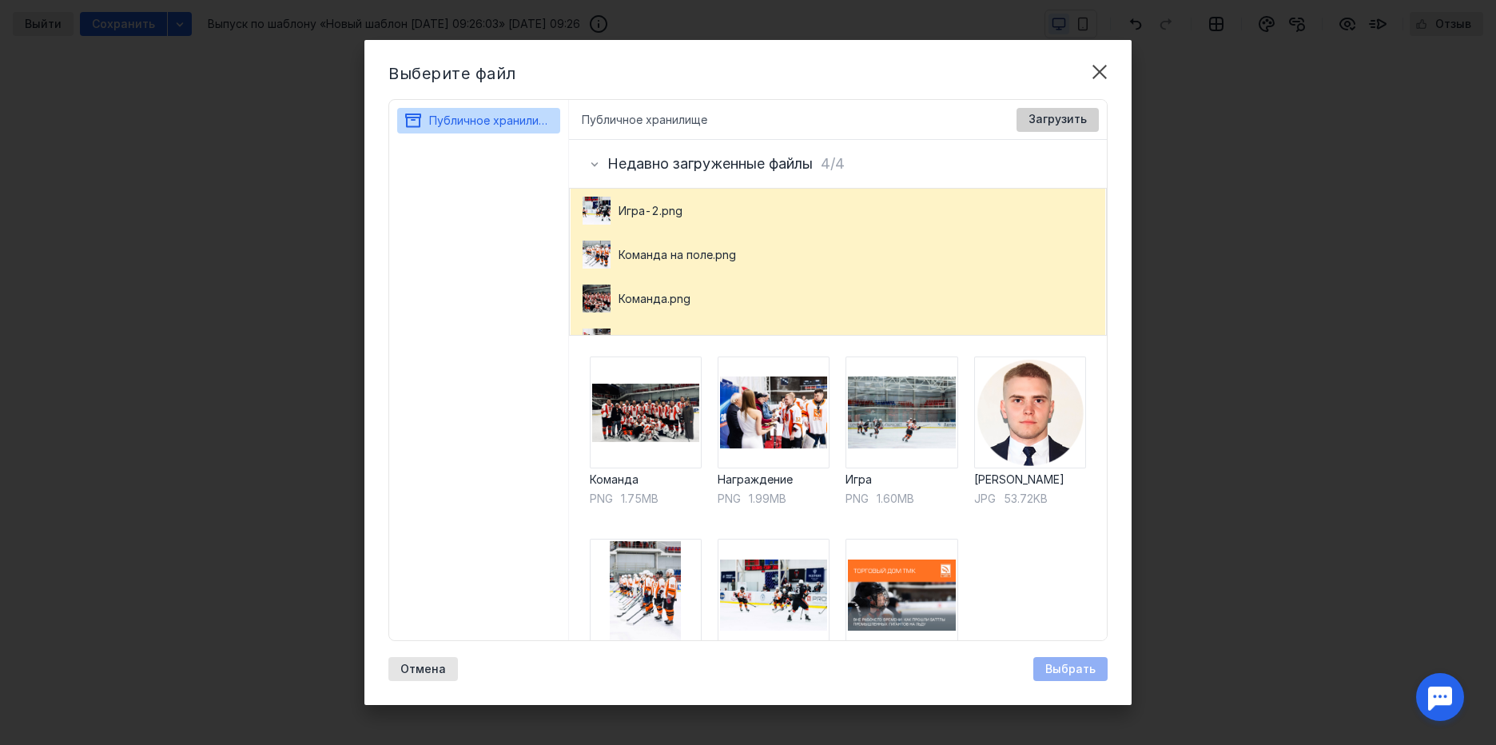
click at [1054, 121] on span "Загрузить" at bounding box center [1057, 120] width 58 height 14
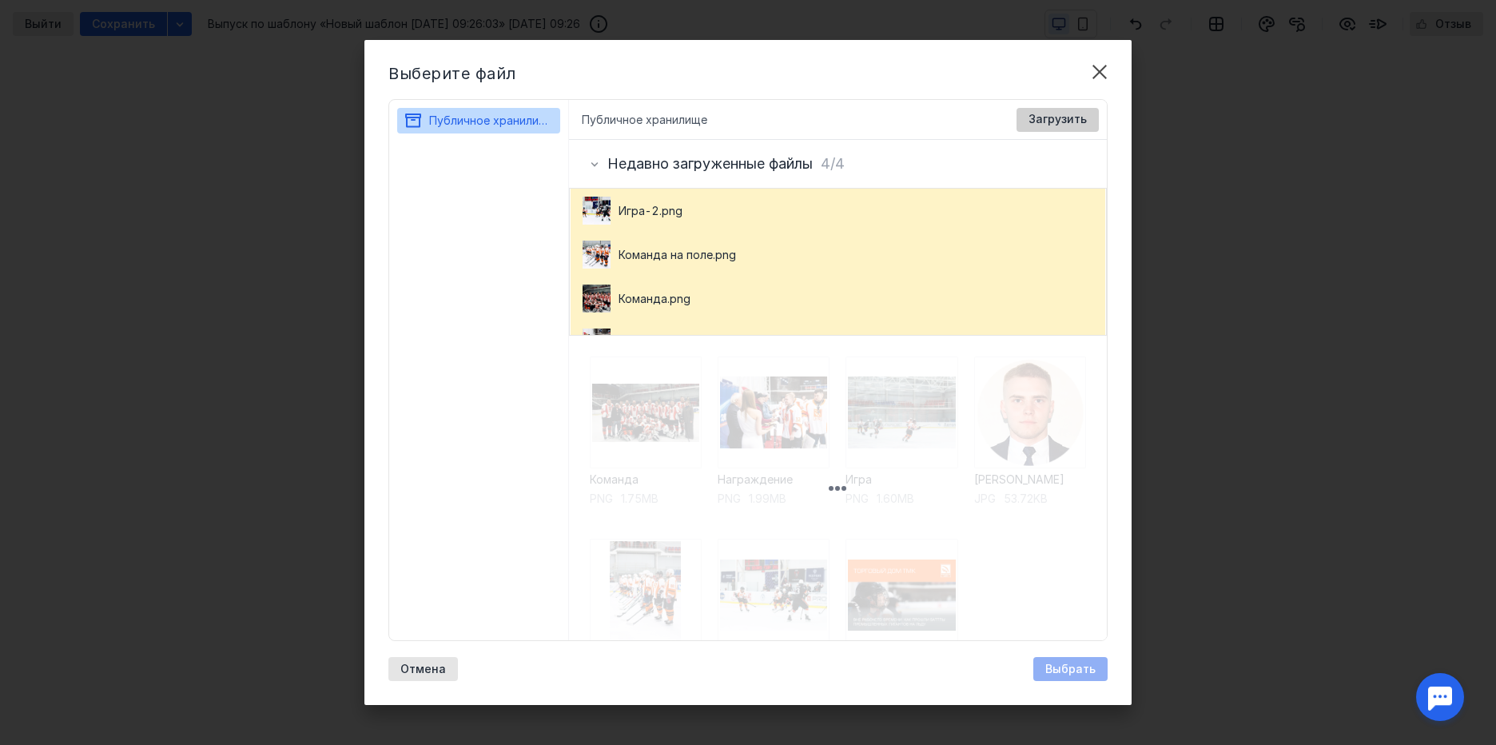
click at [1051, 121] on span "Загрузить" at bounding box center [1057, 120] width 58 height 14
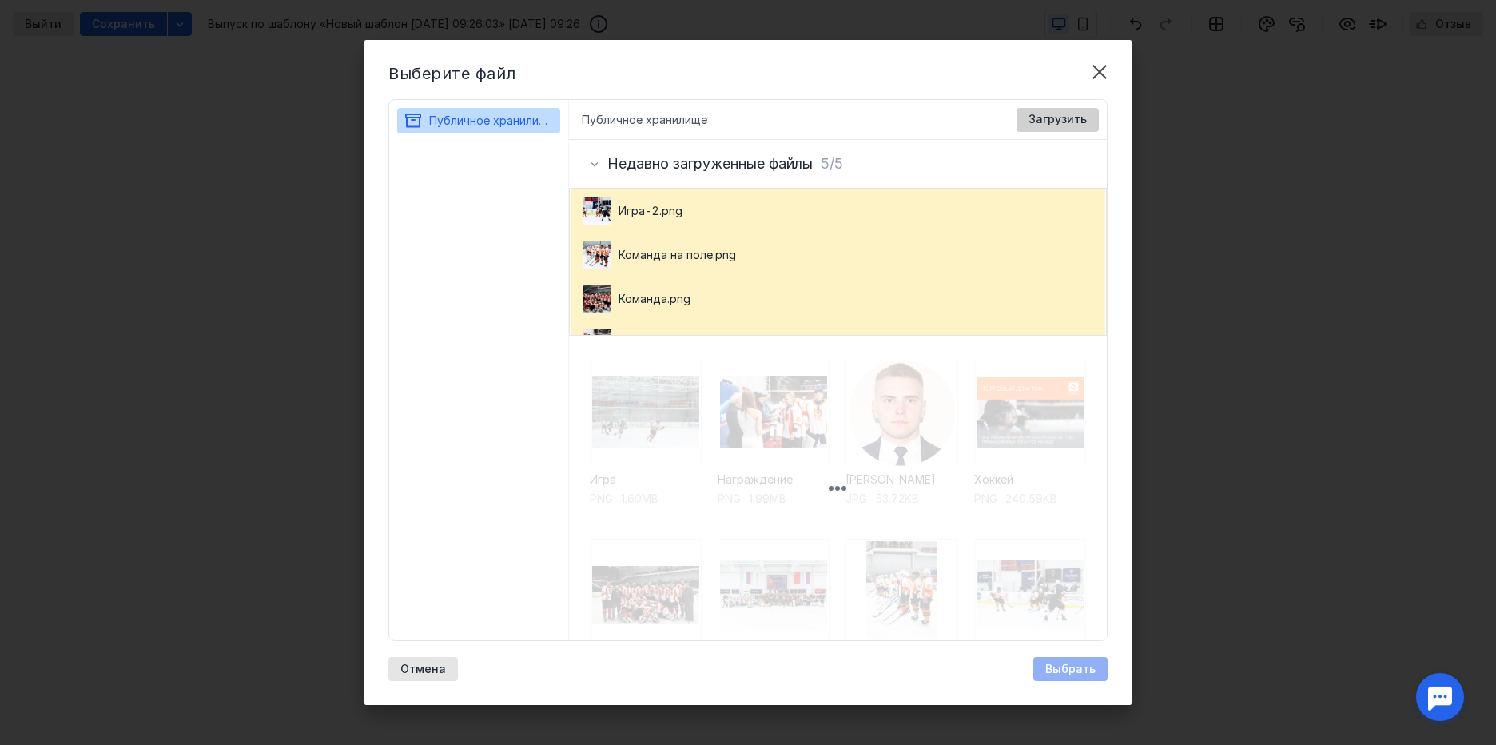
click at [1068, 123] on span "Загрузить" at bounding box center [1057, 120] width 58 height 14
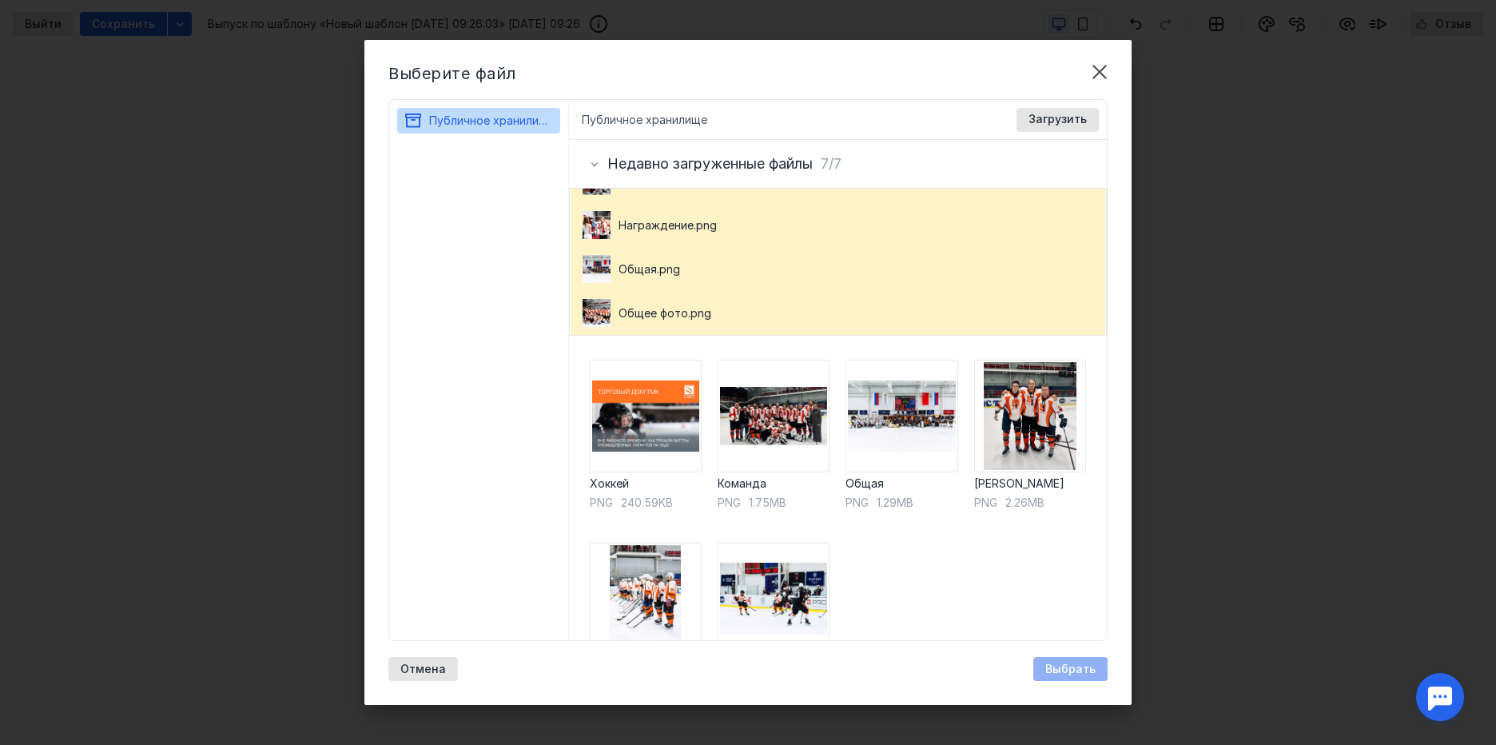
scroll to position [183, 0]
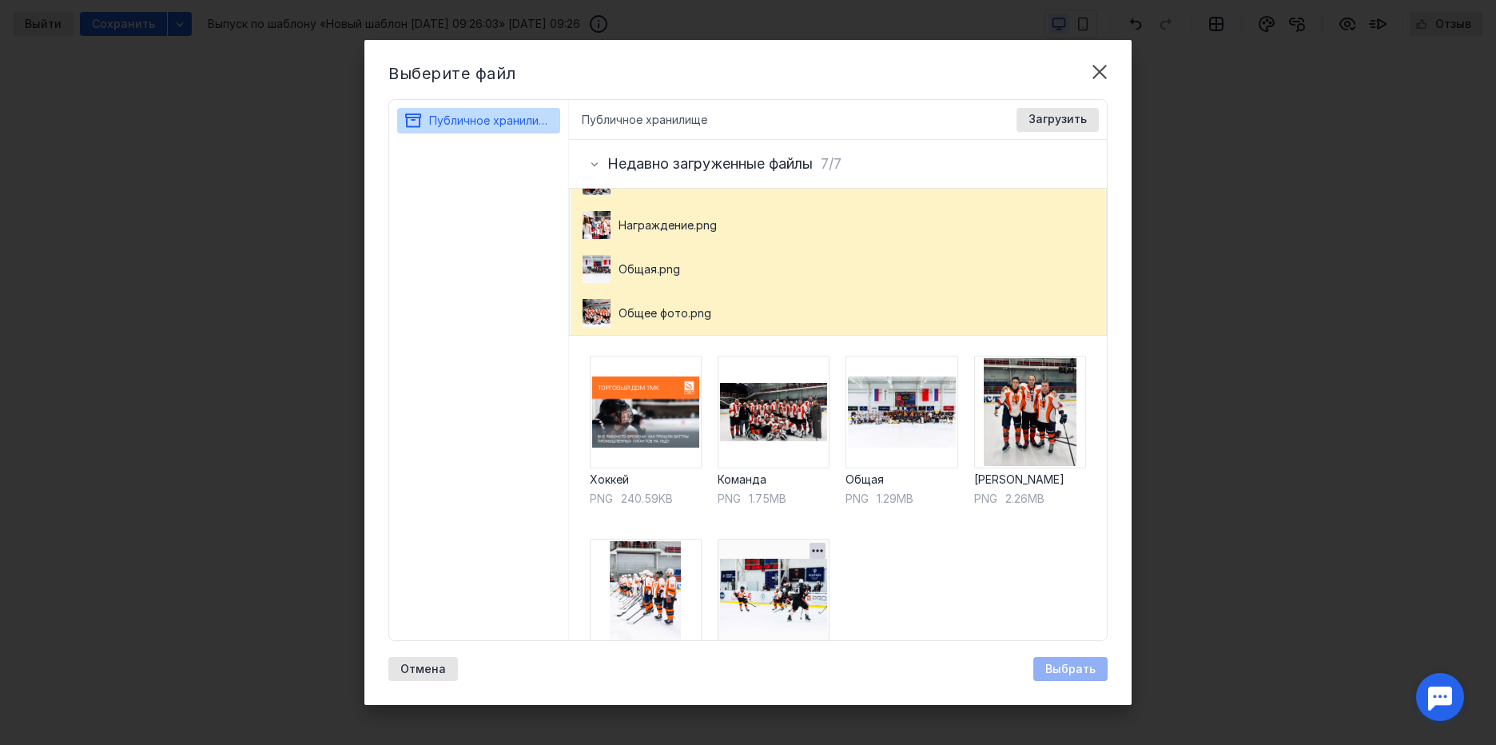
click at [796, 589] on img at bounding box center [774, 595] width 112 height 112
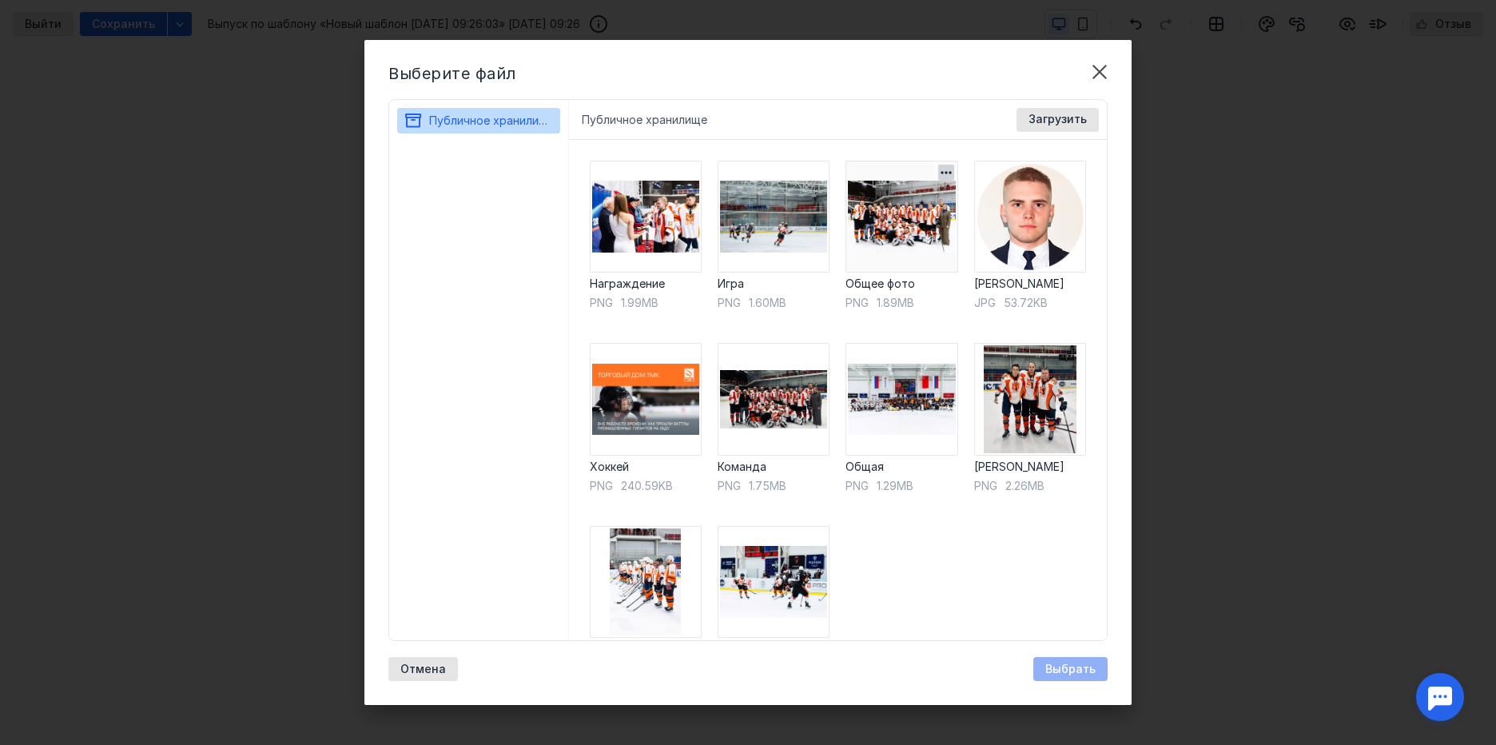
click at [880, 224] on img at bounding box center [901, 217] width 112 height 112
click at [664, 554] on img at bounding box center [646, 582] width 112 height 112
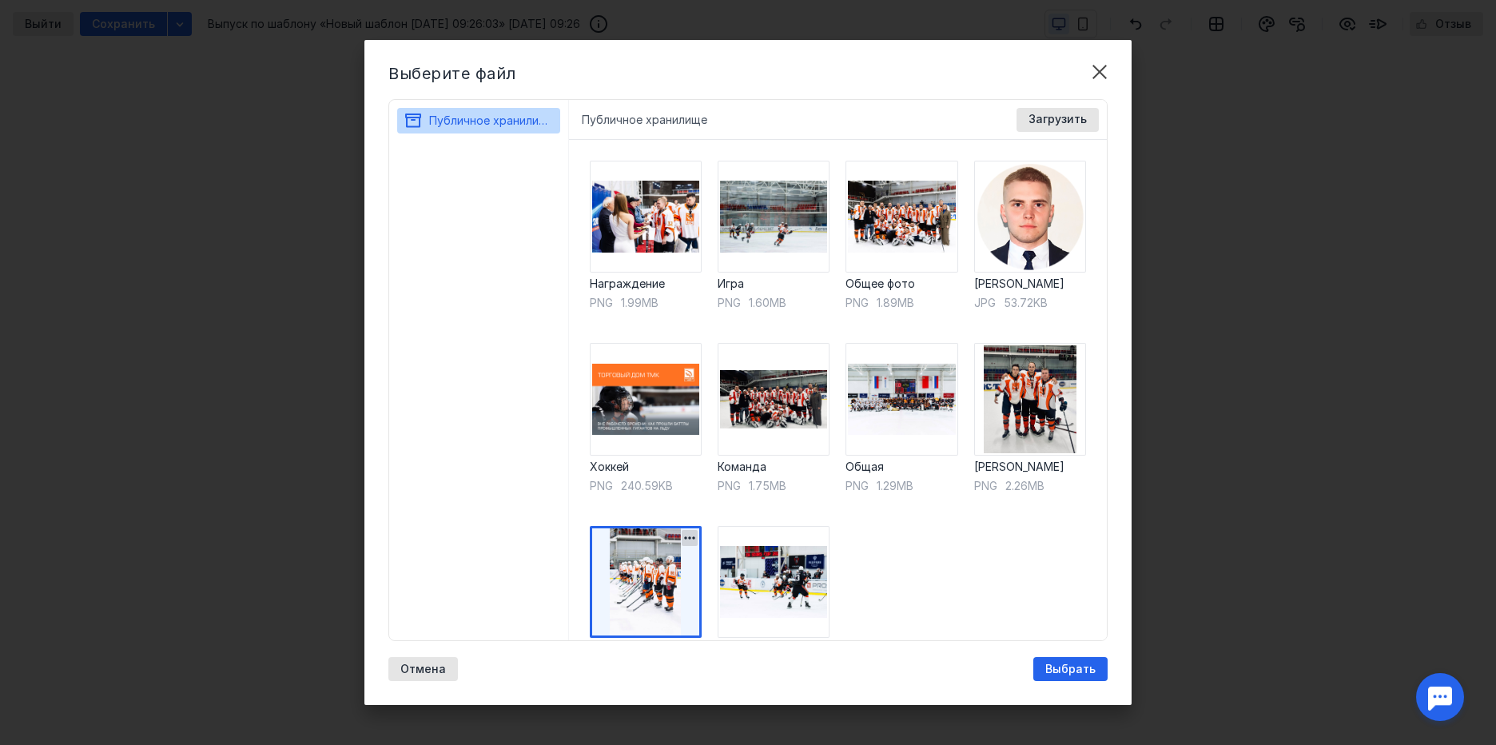
click at [664, 554] on img at bounding box center [646, 582] width 112 height 112
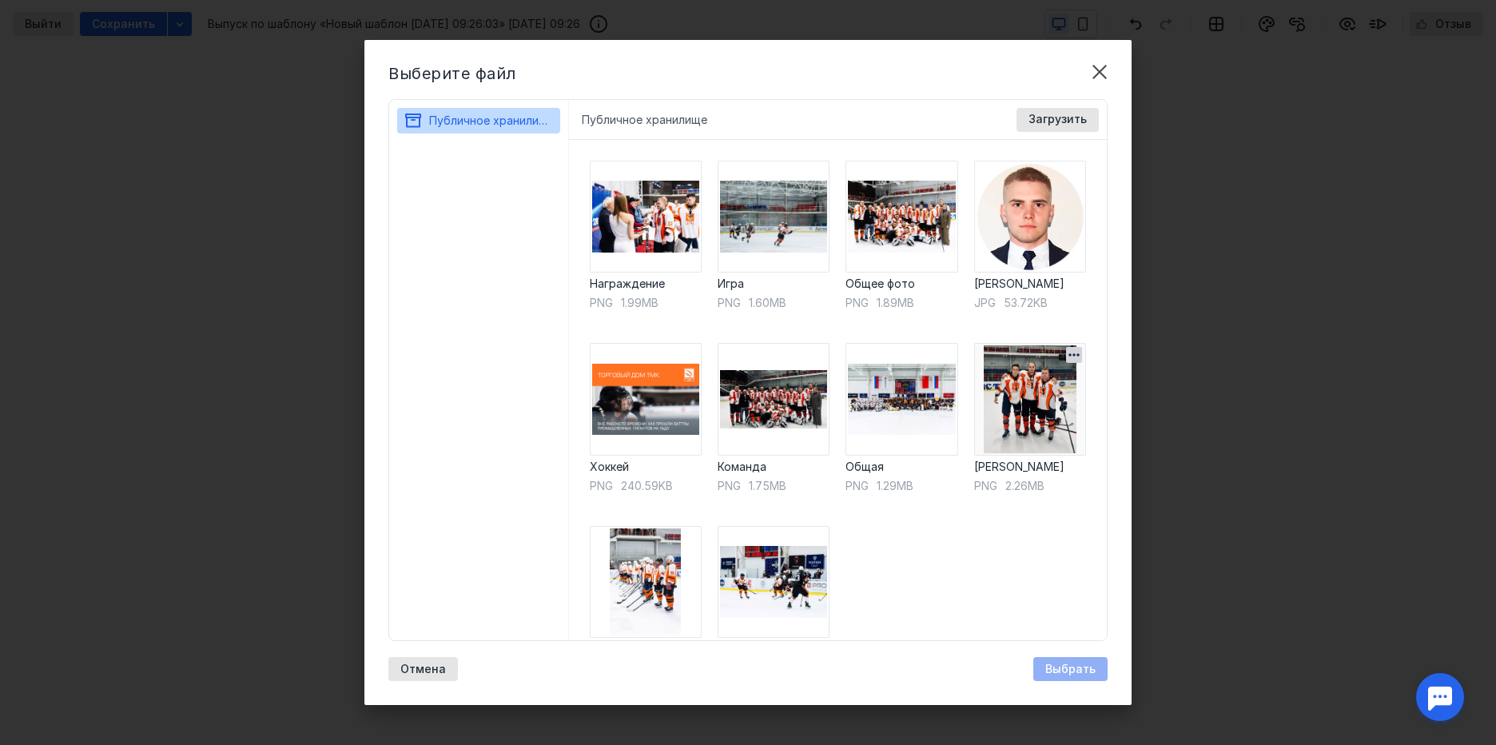
click at [1002, 398] on img at bounding box center [1030, 399] width 112 height 112
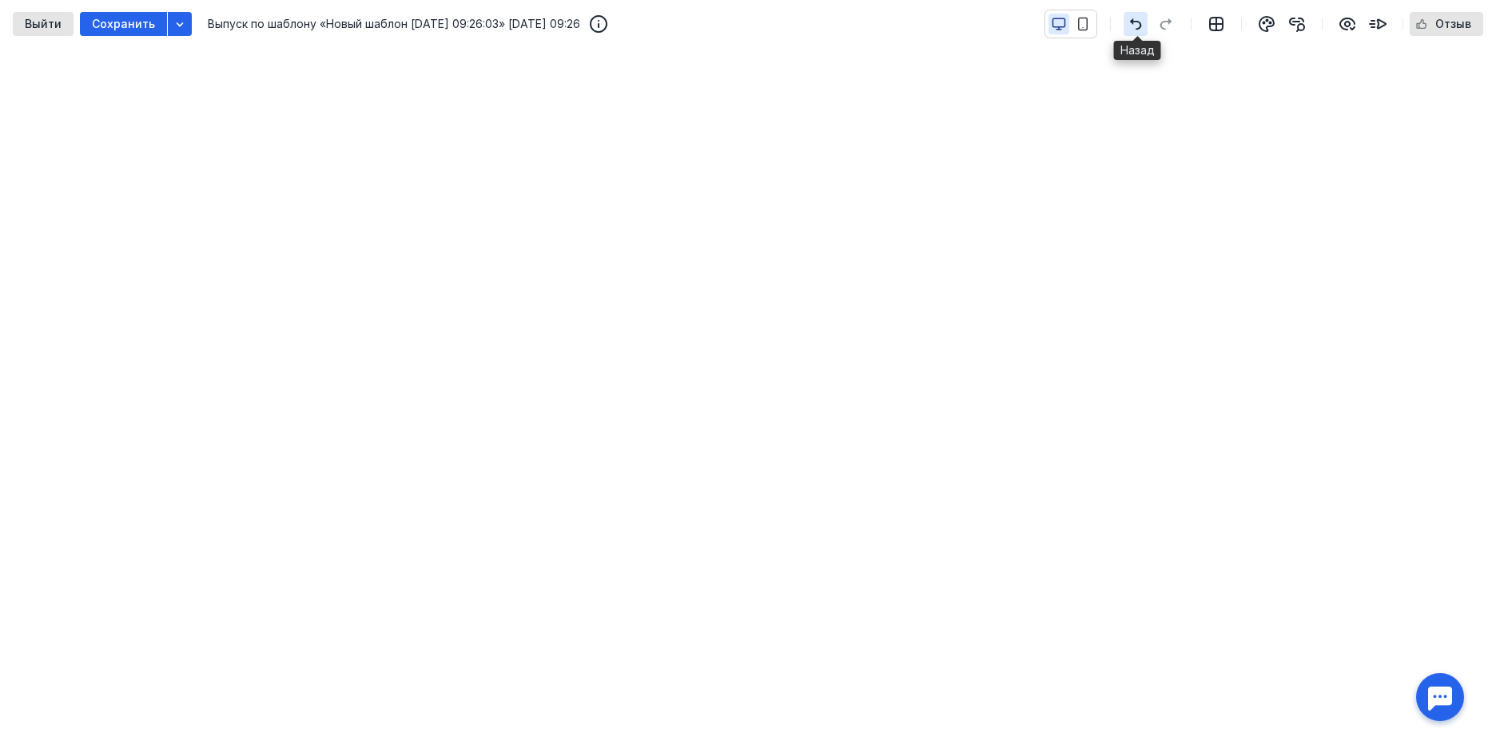
click at [1138, 24] on icon "button" at bounding box center [1135, 24] width 19 height 13
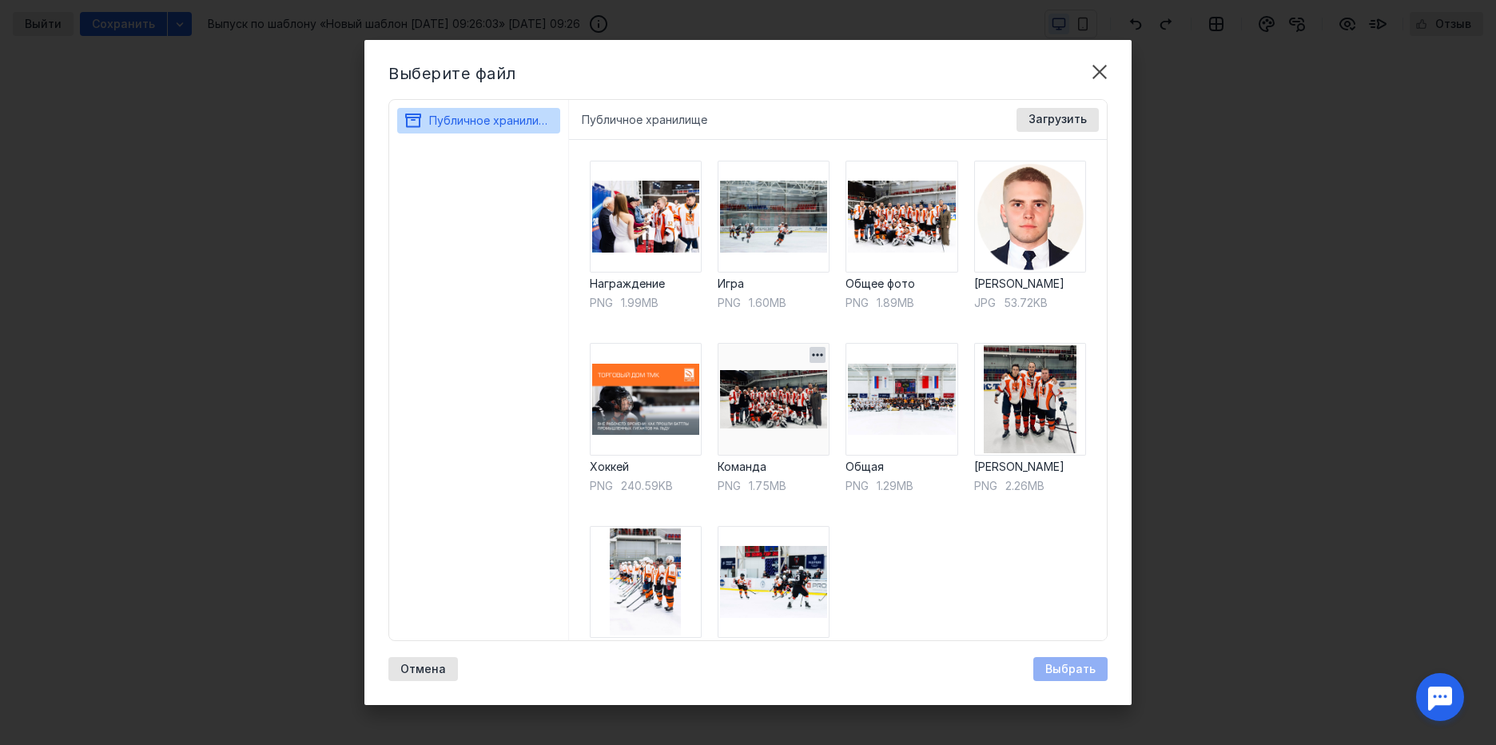
click at [764, 411] on img at bounding box center [774, 399] width 112 height 112
click at [643, 207] on img at bounding box center [646, 217] width 112 height 112
click at [1026, 407] on img at bounding box center [1030, 399] width 112 height 112
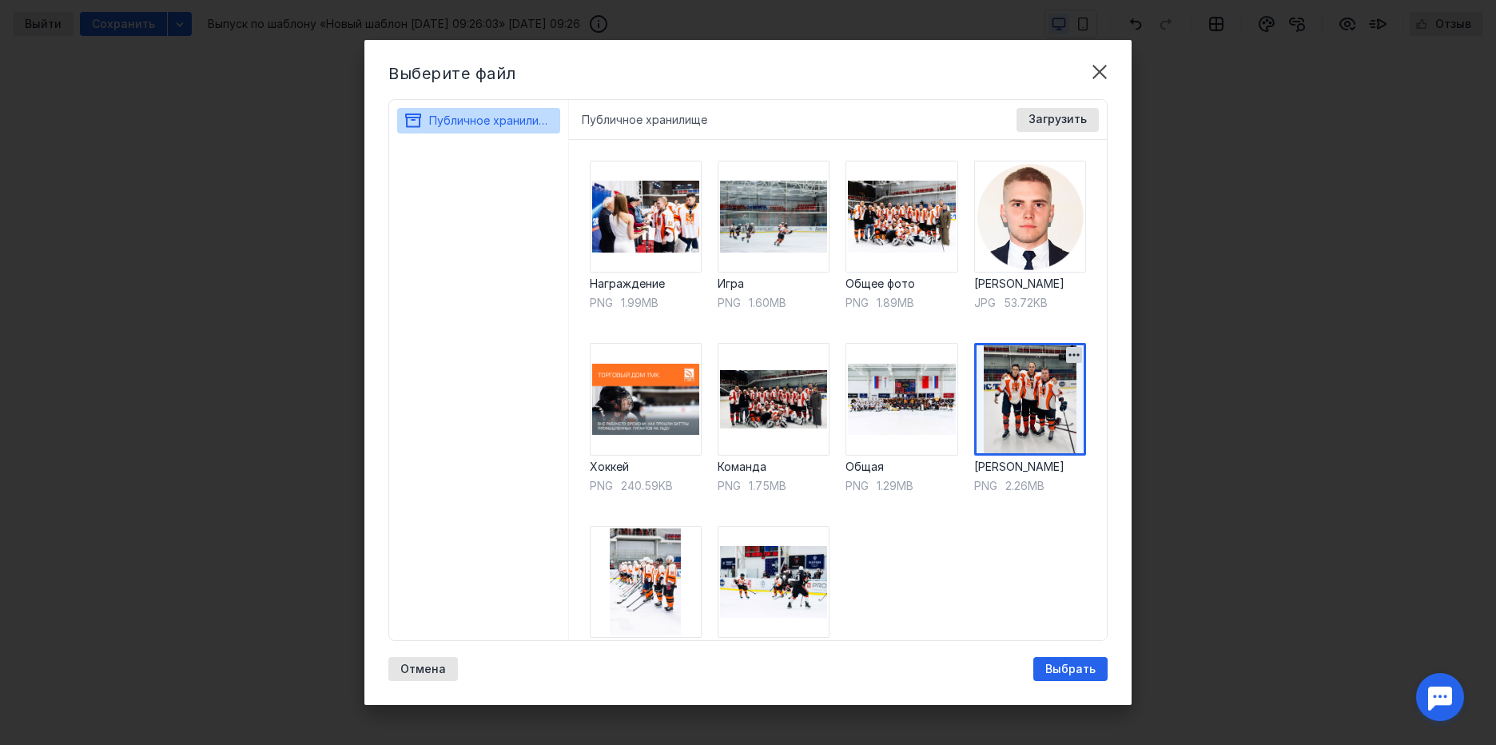
click at [1026, 407] on img at bounding box center [1030, 399] width 112 height 112
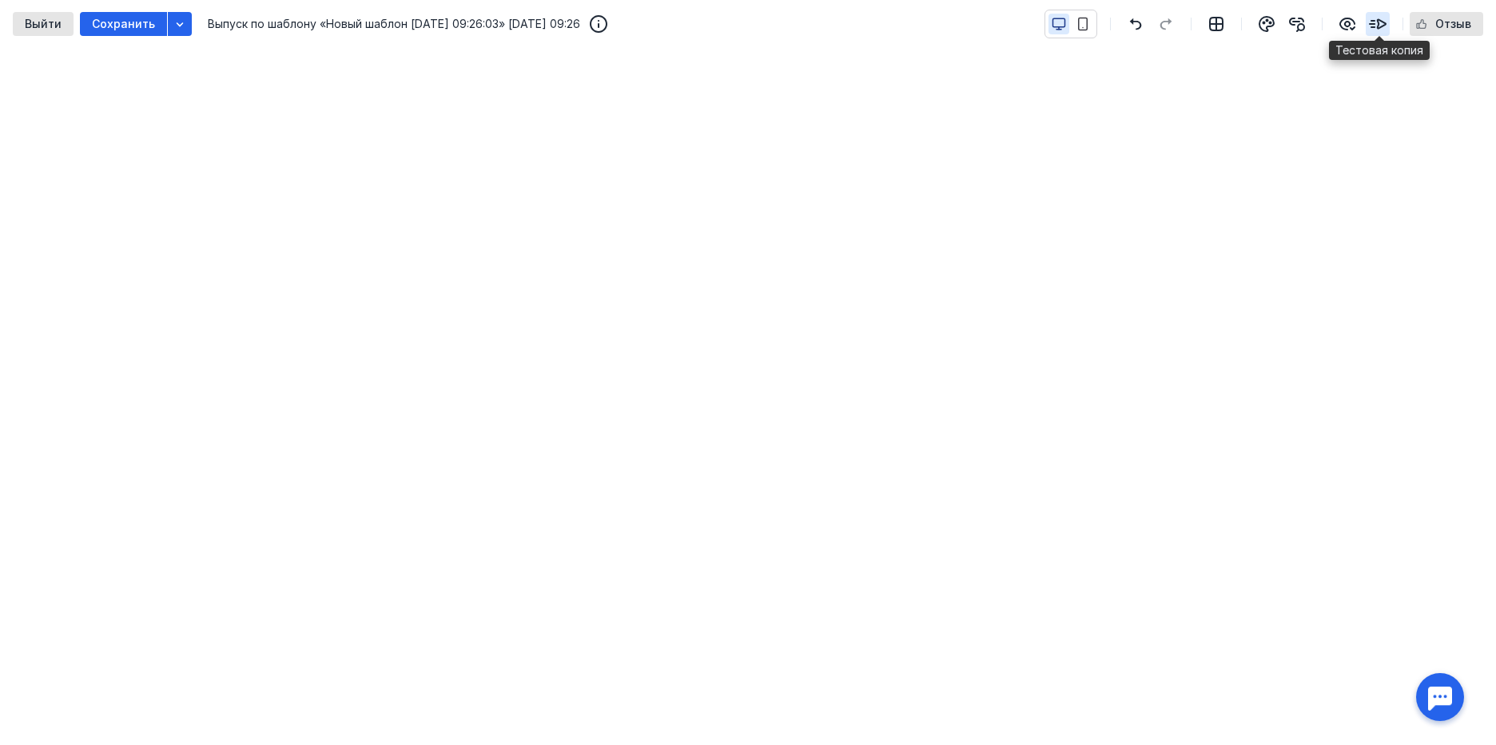
click at [1379, 33] on icon "button" at bounding box center [1377, 23] width 19 height 19
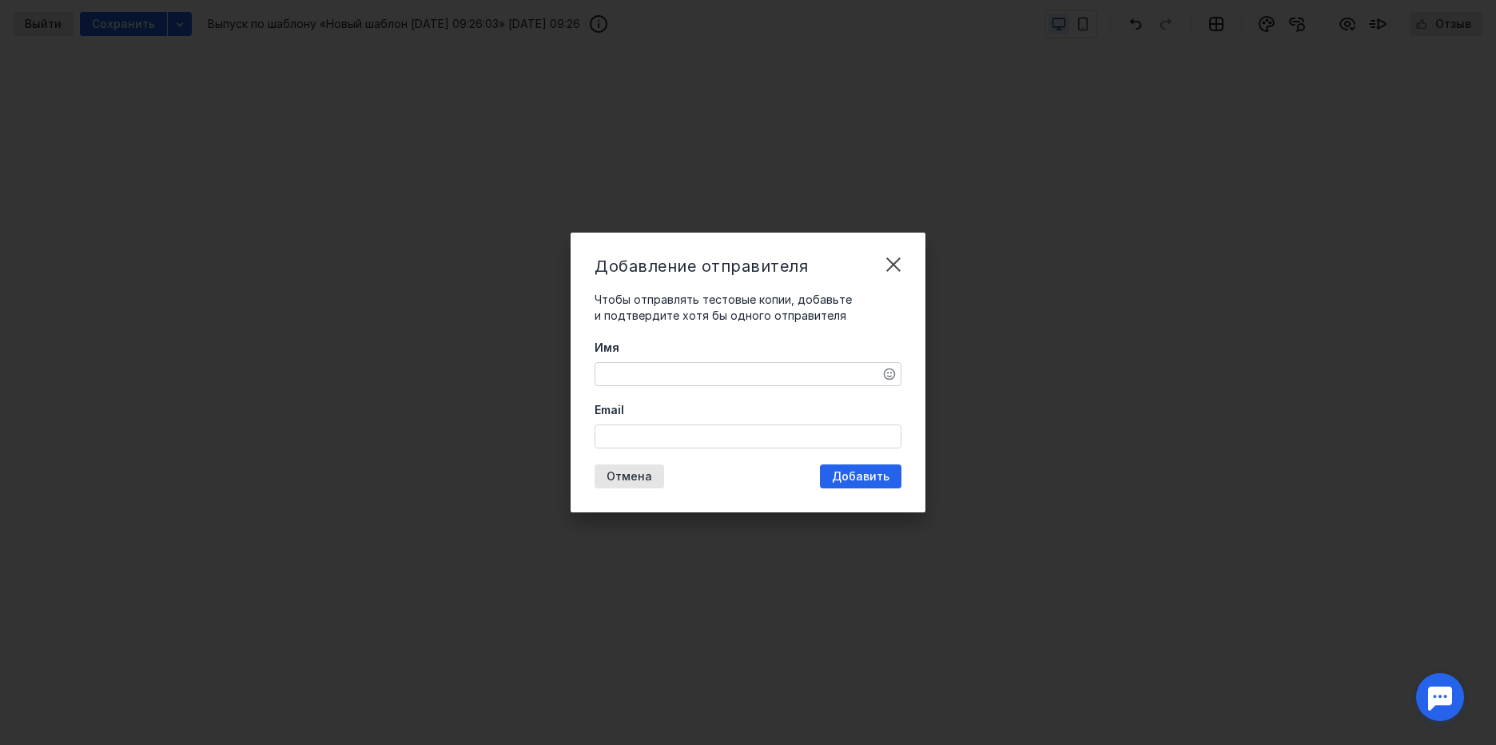
click at [1149, 424] on div "Добавление отправителя Чтобы отправлять тестовые копии, добавьте и подтвердите …" at bounding box center [748, 372] width 1496 height 745
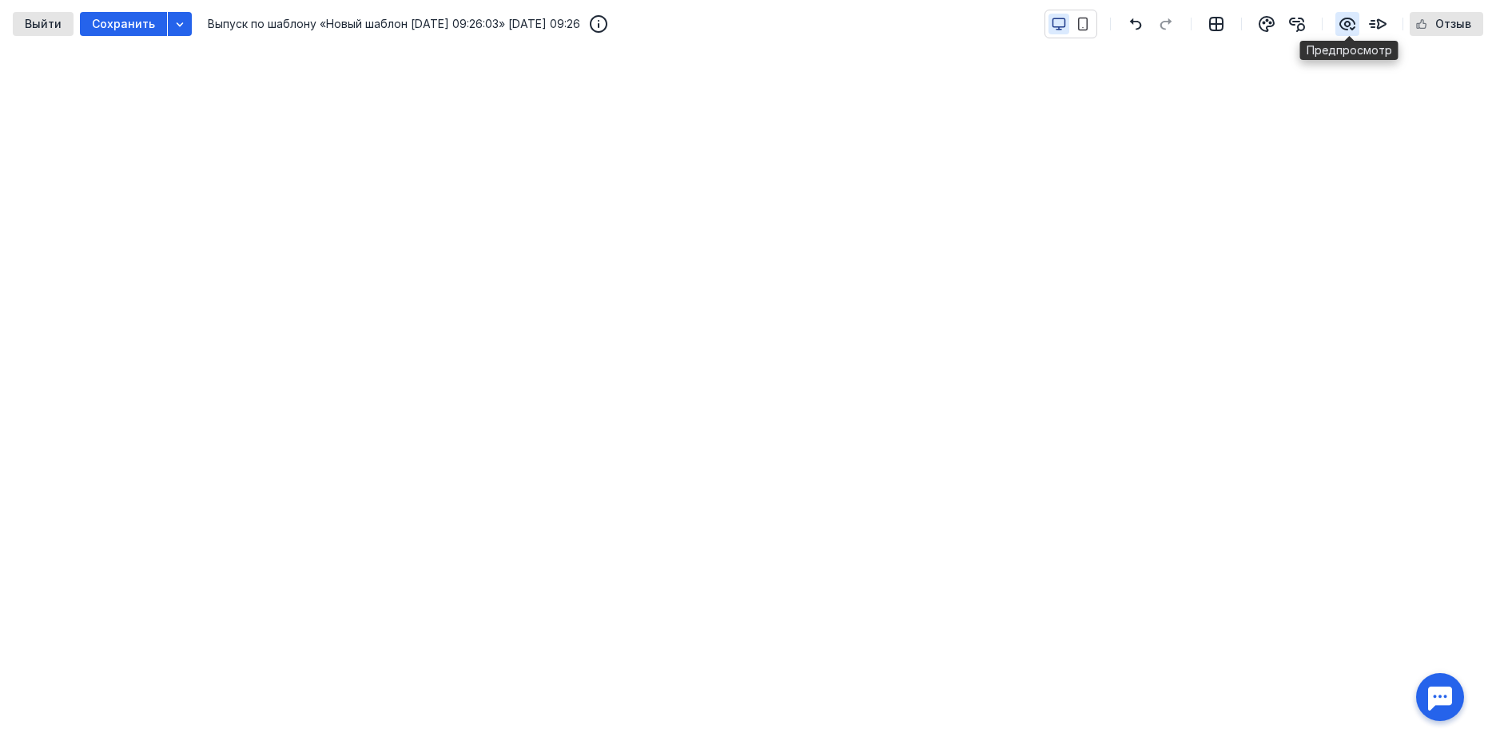
click at [1343, 20] on icon "button" at bounding box center [1347, 23] width 14 height 11
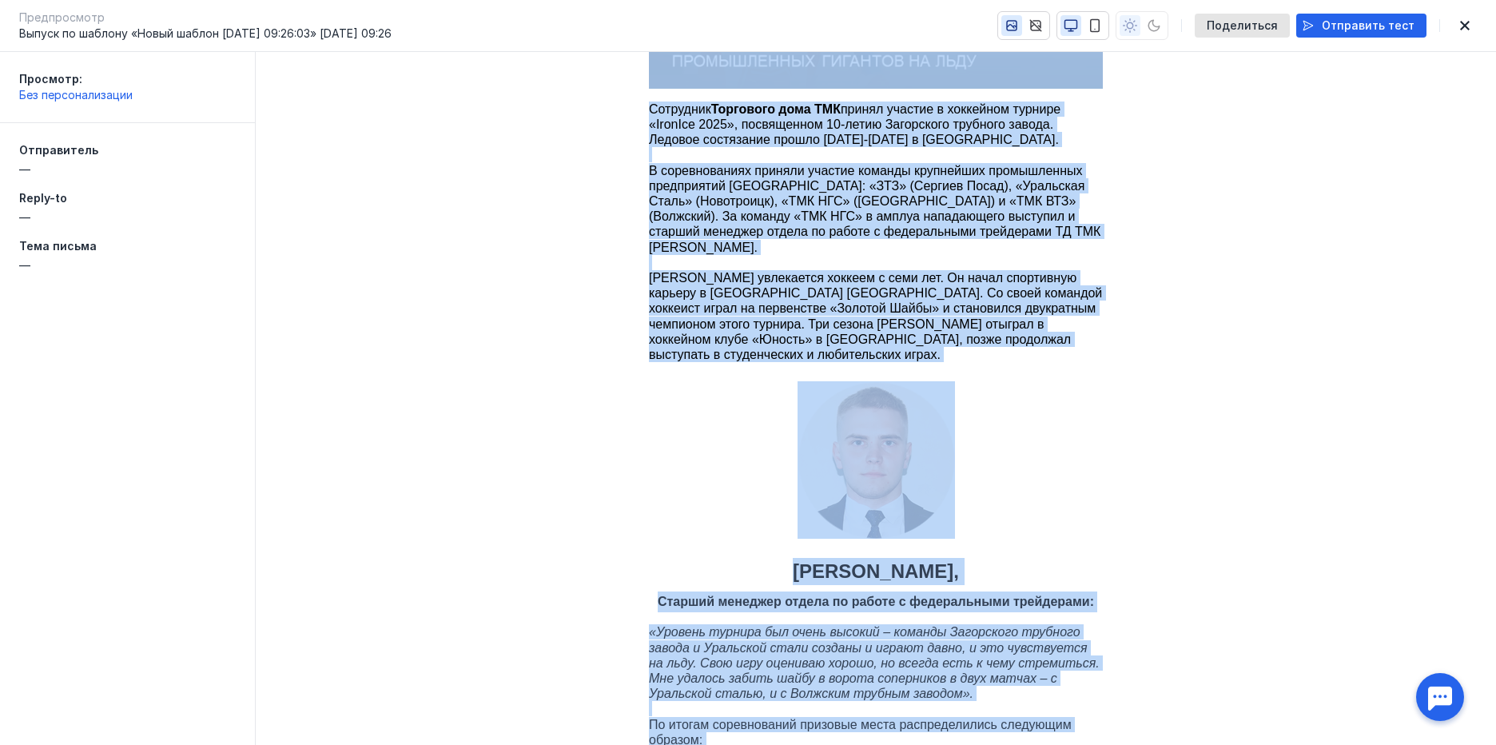
scroll to position [0, 0]
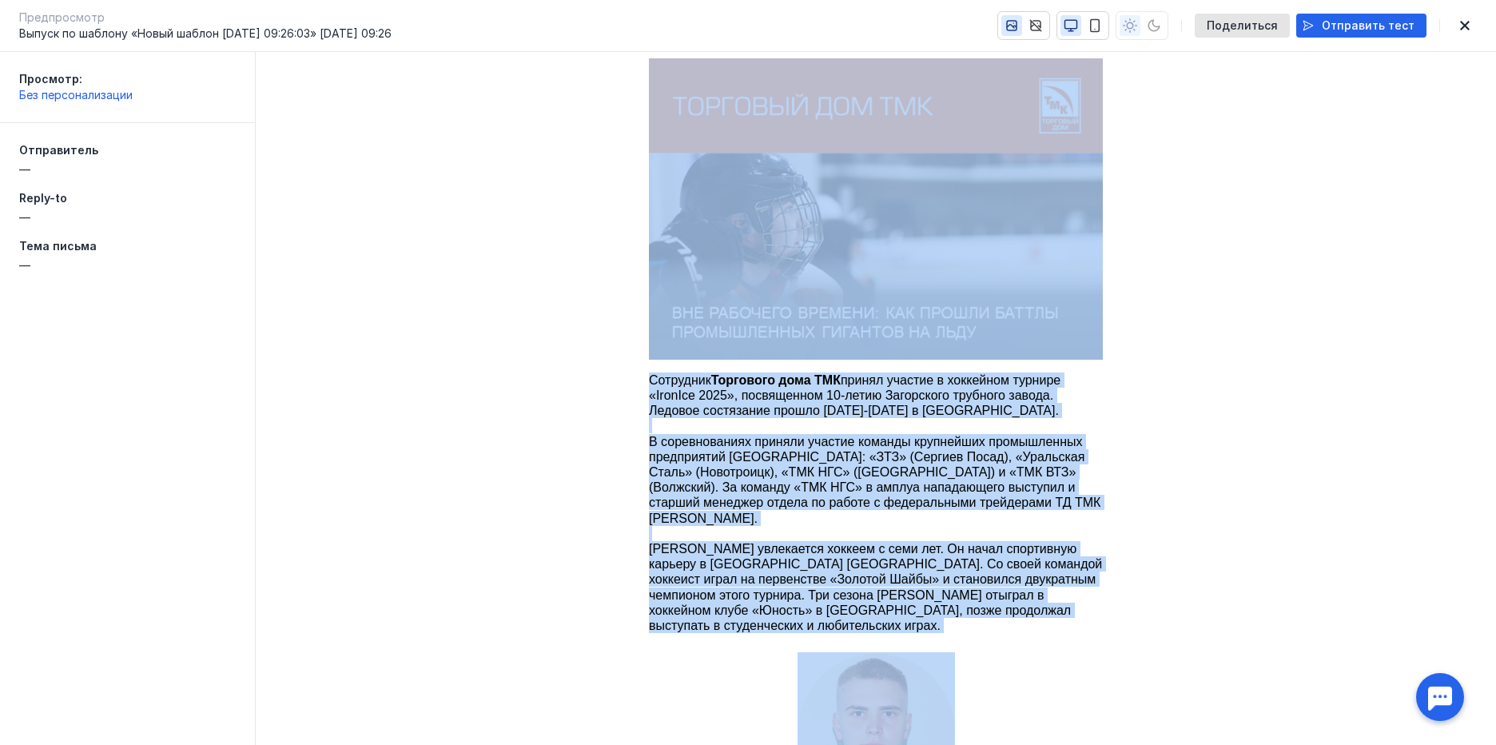
drag, startPoint x: 1138, startPoint y: 706, endPoint x: 724, endPoint y: 1, distance: 818.1
copy body "Loremipsu Dolorsita cons ADI elitse doeiusm t incididun utlabor «EtdoLor 9095»,…"
drag, startPoint x: 1215, startPoint y: 368, endPoint x: 1434, endPoint y: 121, distance: 330.0
click at [1216, 368] on td "Сотрудник Торгового дома ТМК принял участие в хоккейном турнире «IronIce 2025»,…" at bounding box center [876, 502] width 1240 height 273
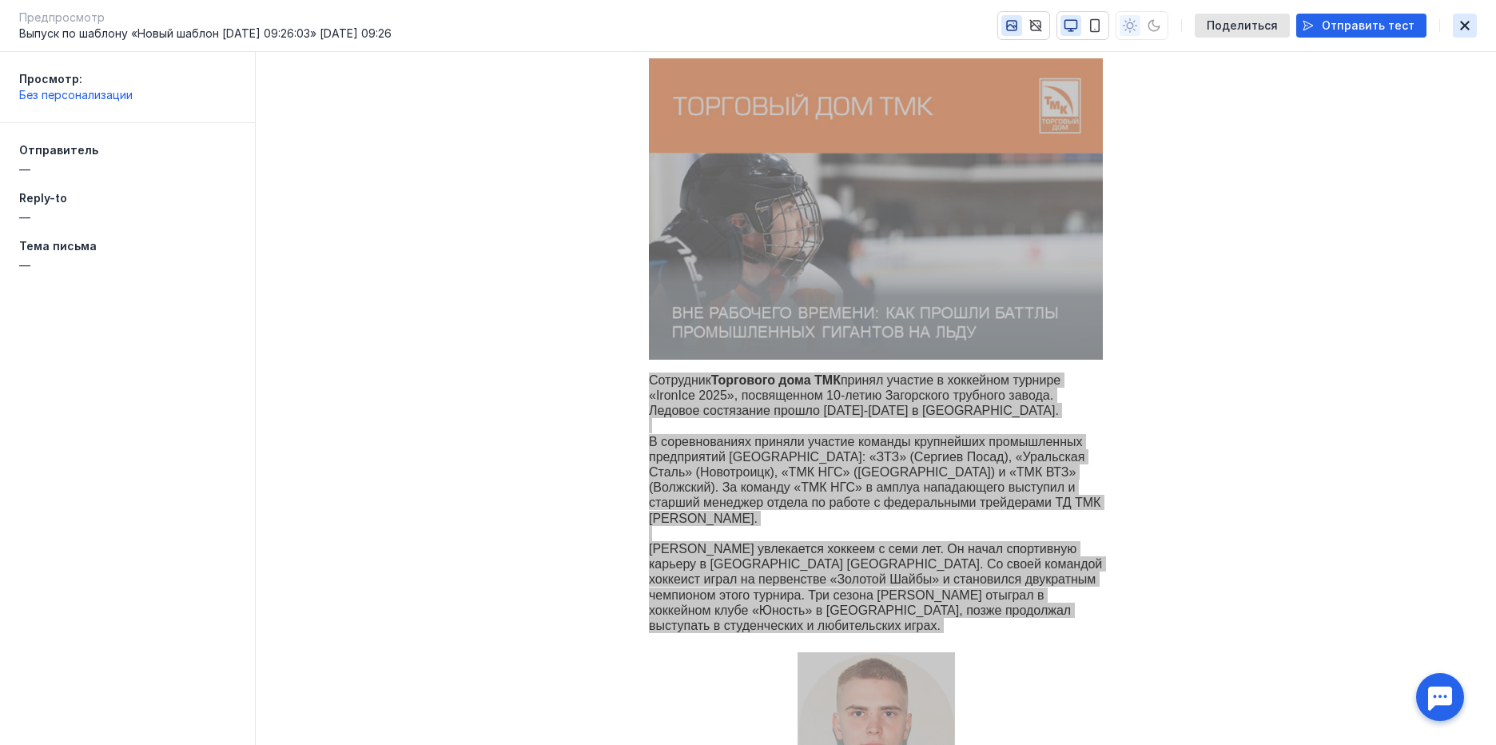
click at [1473, 28] on icon "button" at bounding box center [1464, 25] width 19 height 13
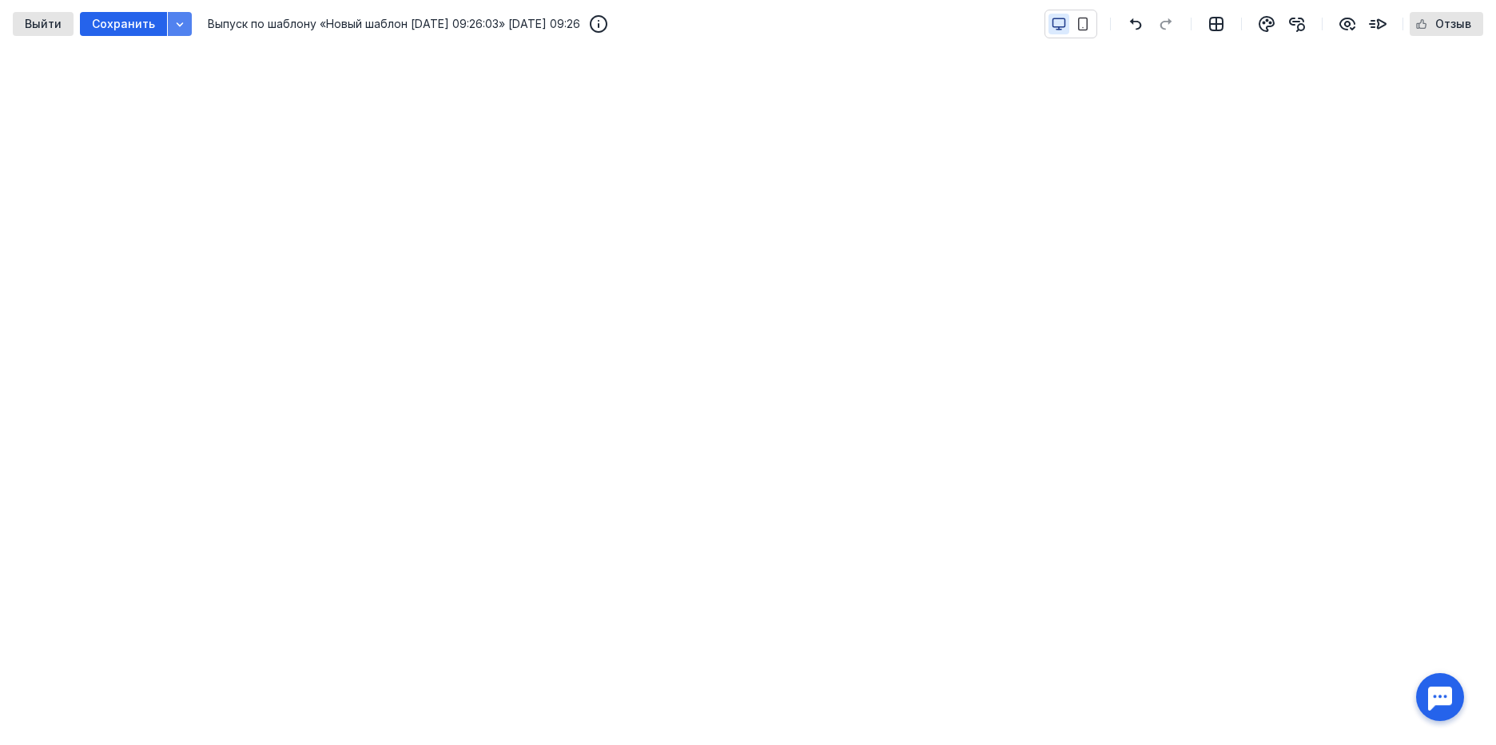
click at [181, 25] on div "button" at bounding box center [180, 24] width 16 height 16
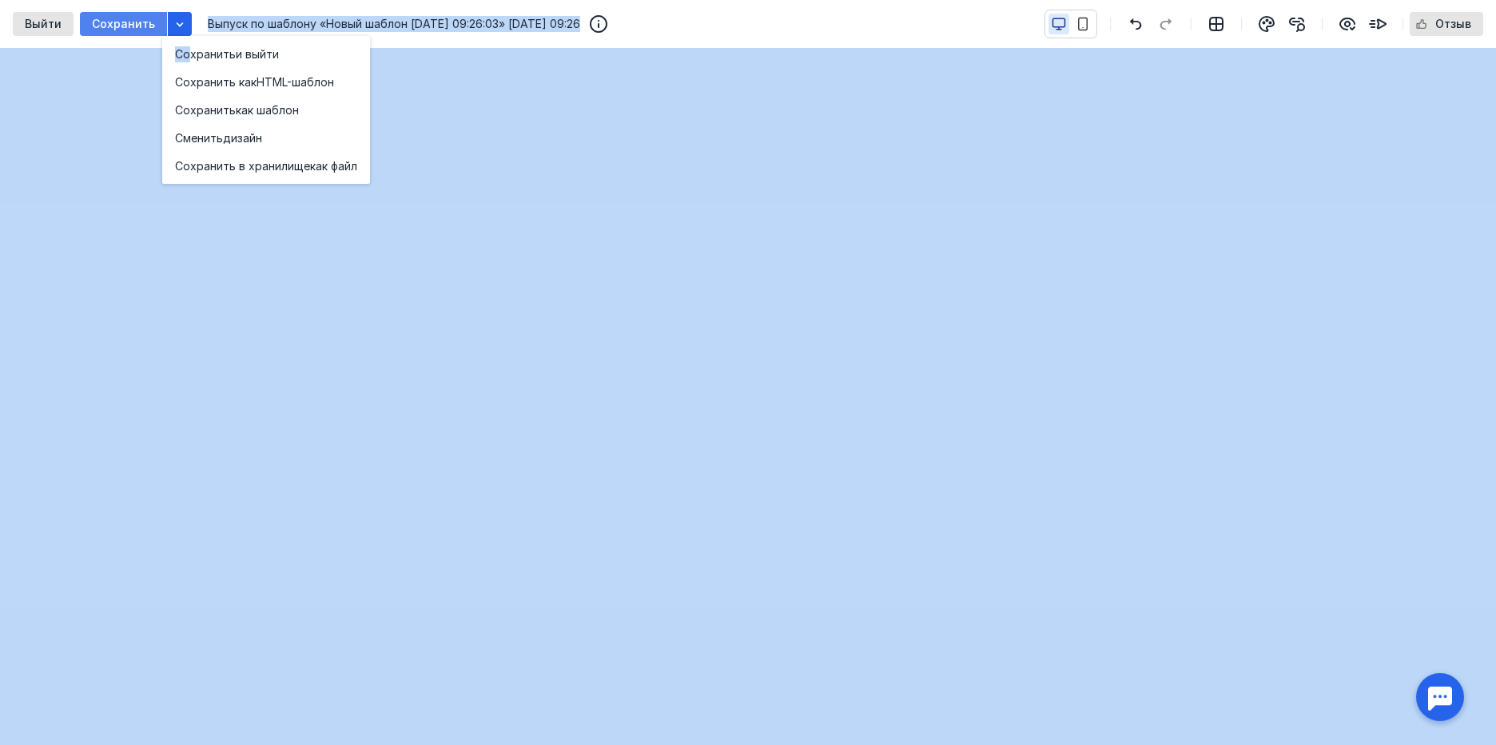
drag, startPoint x: 189, startPoint y: 62, endPoint x: 116, endPoint y: 26, distance: 81.1
click at [117, 28] on body "Что нового? Журнал заданий [EMAIL_ADDRESS][DOMAIN_NAME] [EMAIL_ADDRESS][DOMAIN_…" at bounding box center [748, 273] width 1496 height 1052
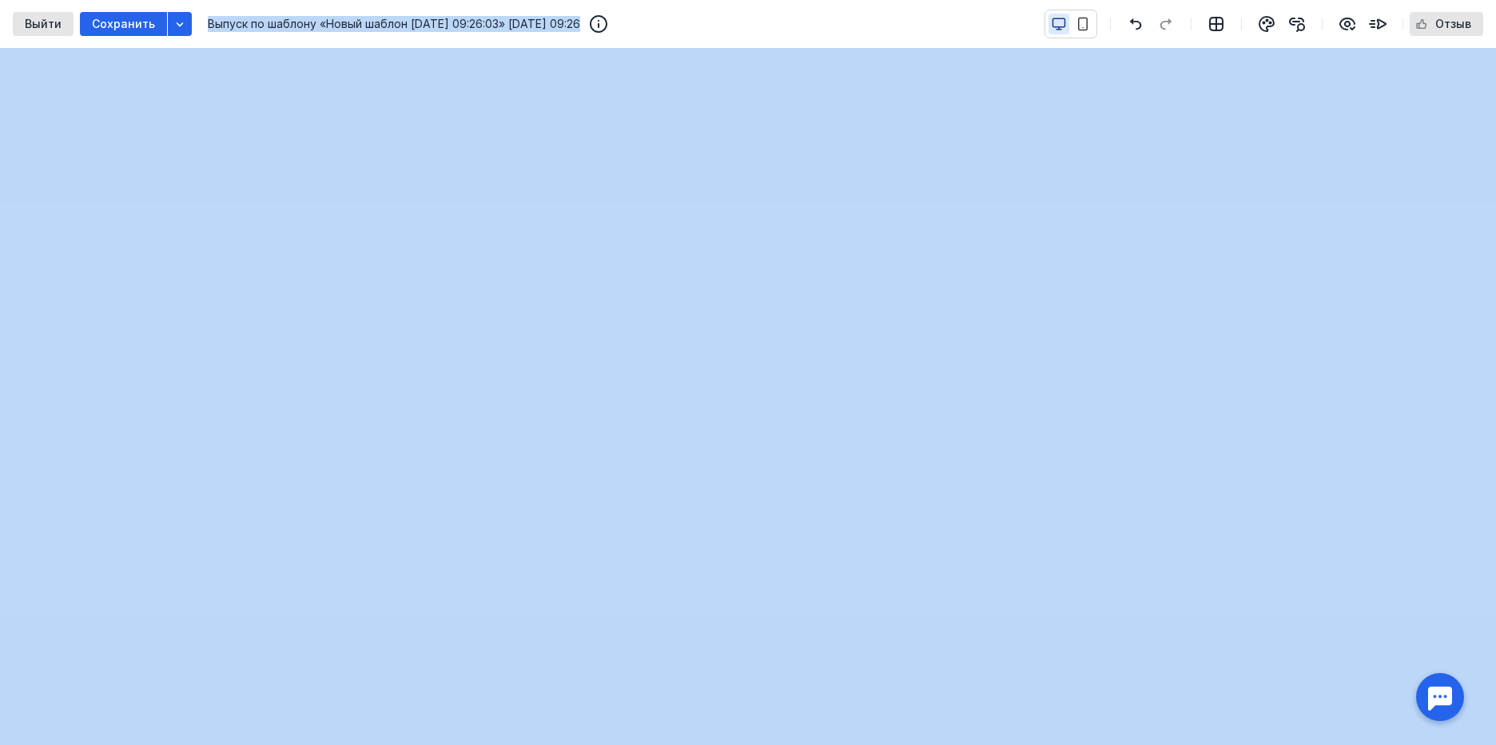
click at [113, 21] on span "Сохранить" at bounding box center [123, 25] width 63 height 14
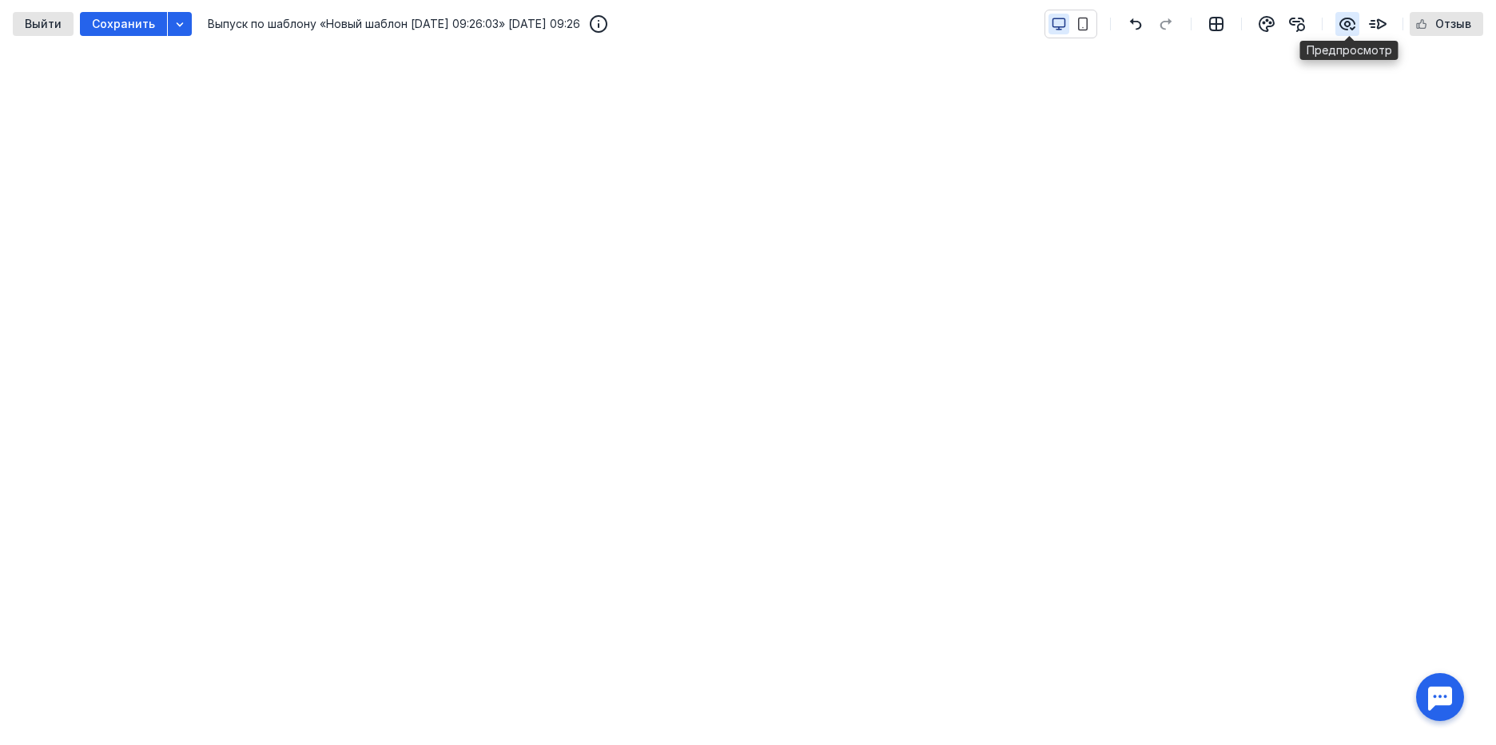
click at [1351, 15] on icon "button" at bounding box center [1347, 23] width 19 height 19
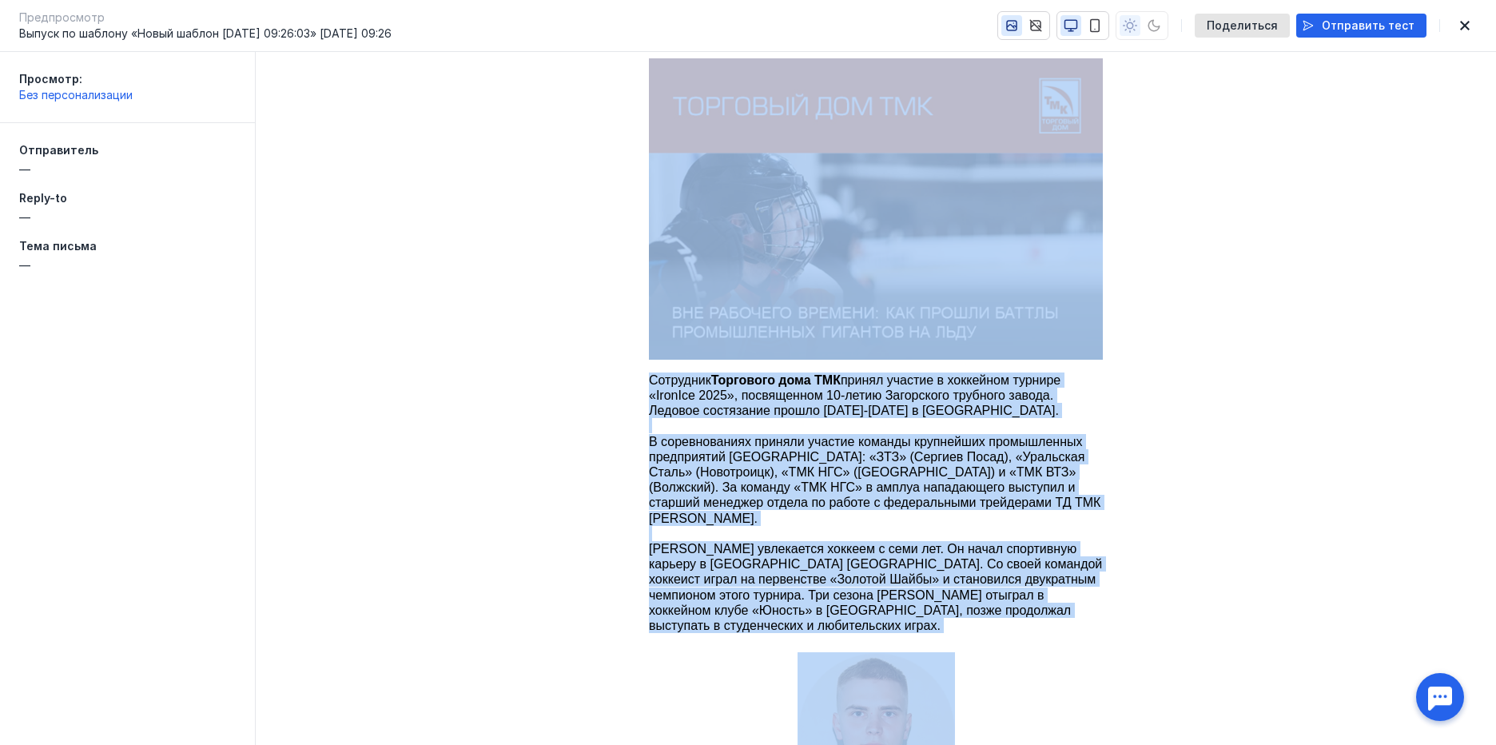
drag, startPoint x: 1136, startPoint y: 706, endPoint x: 575, endPoint y: 252, distance: 722.8
copy td "Loremipsu Dolorsita cons ADI elitse doeiusm t incididun utlabor «EtdoLor 9095»,…"
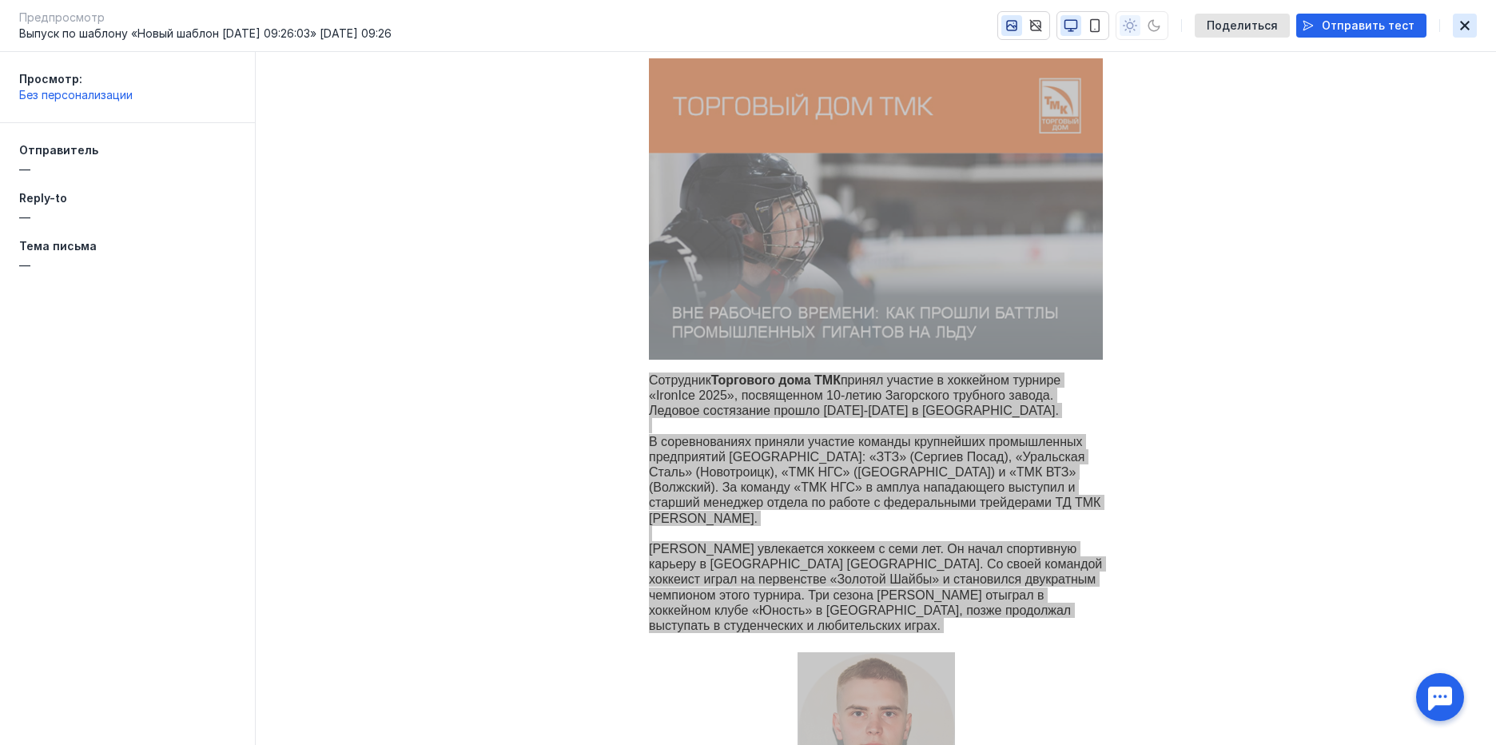
click at [1459, 32] on span "button" at bounding box center [1464, 25] width 19 height 19
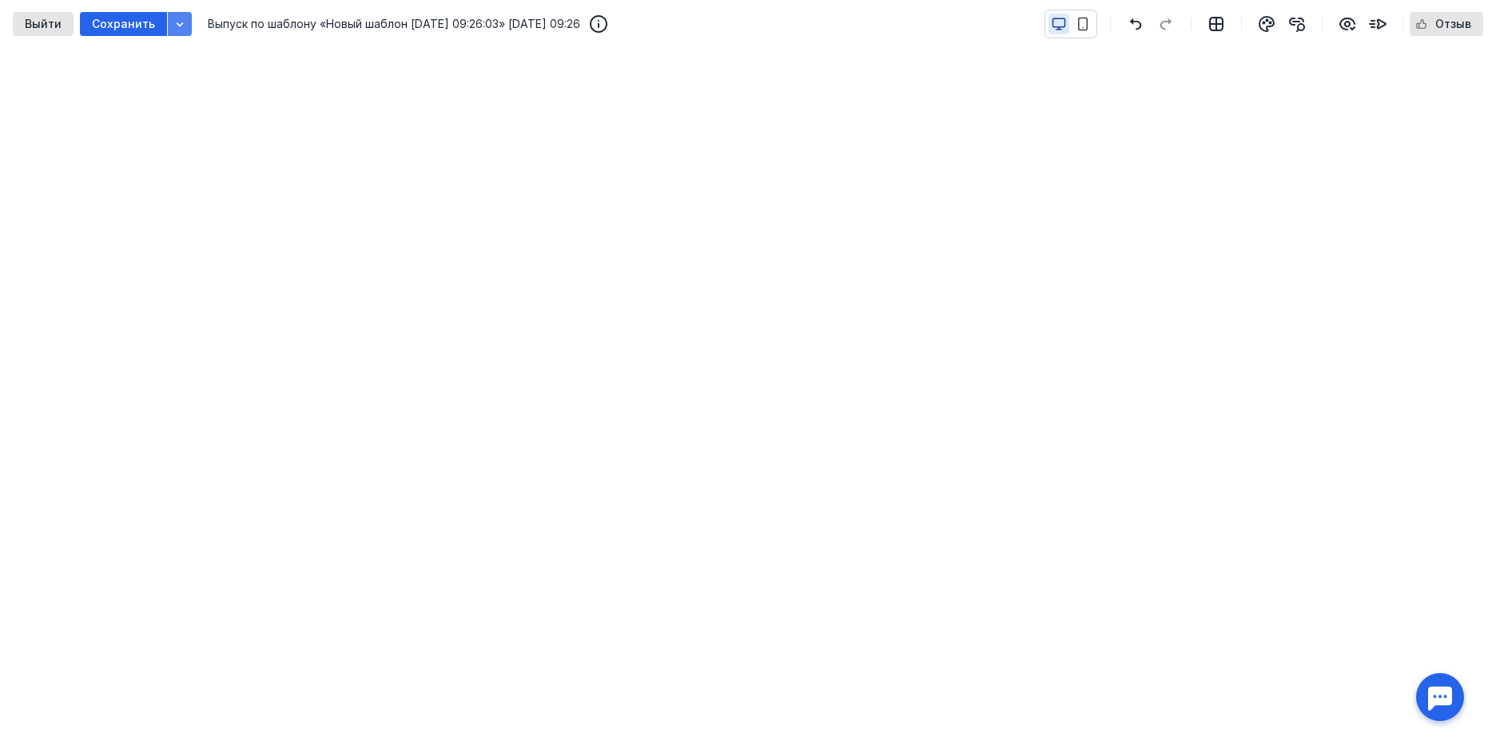
click at [177, 26] on icon "button" at bounding box center [180, 24] width 7 height 4
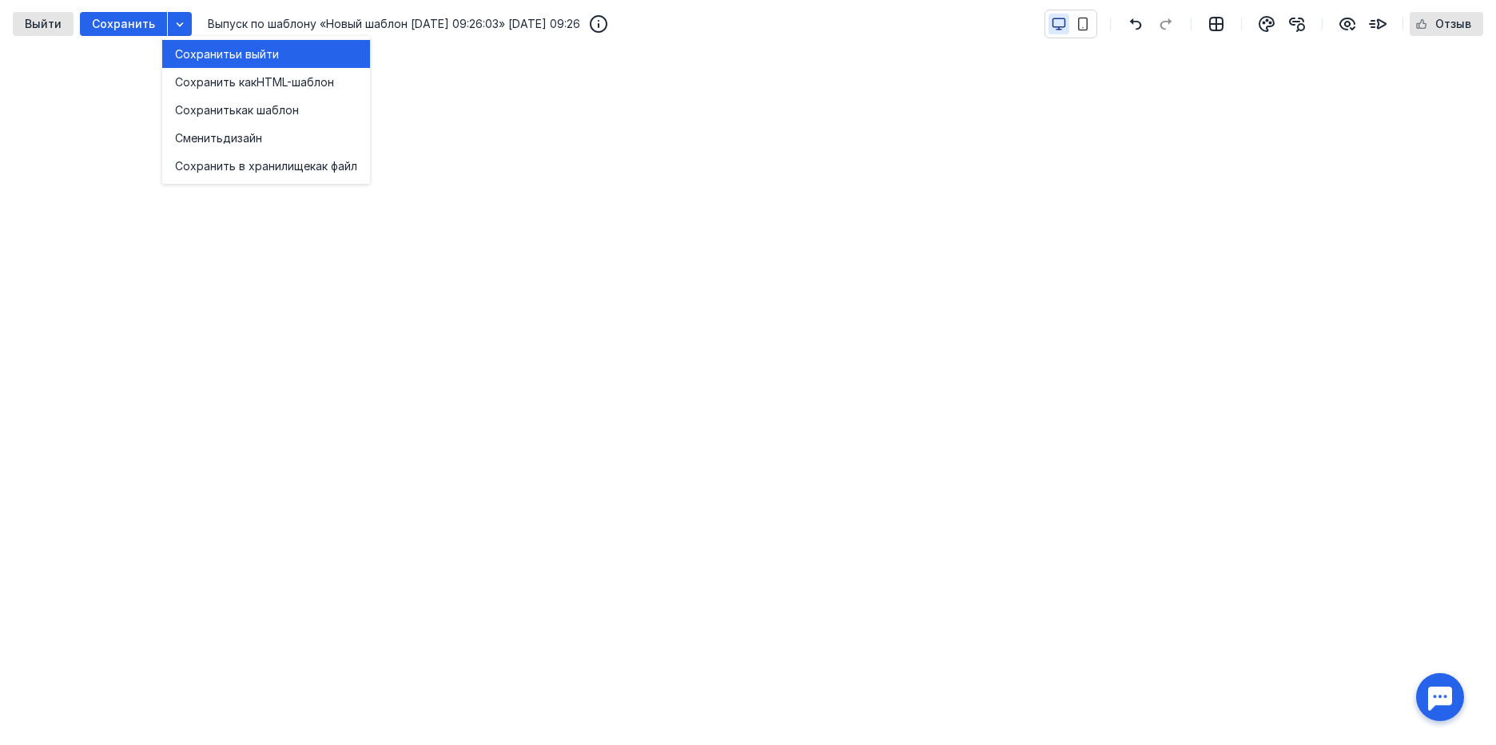
click at [182, 60] on span "Сохранить" at bounding box center [205, 54] width 61 height 16
